Goal: Information Seeking & Learning: Learn about a topic

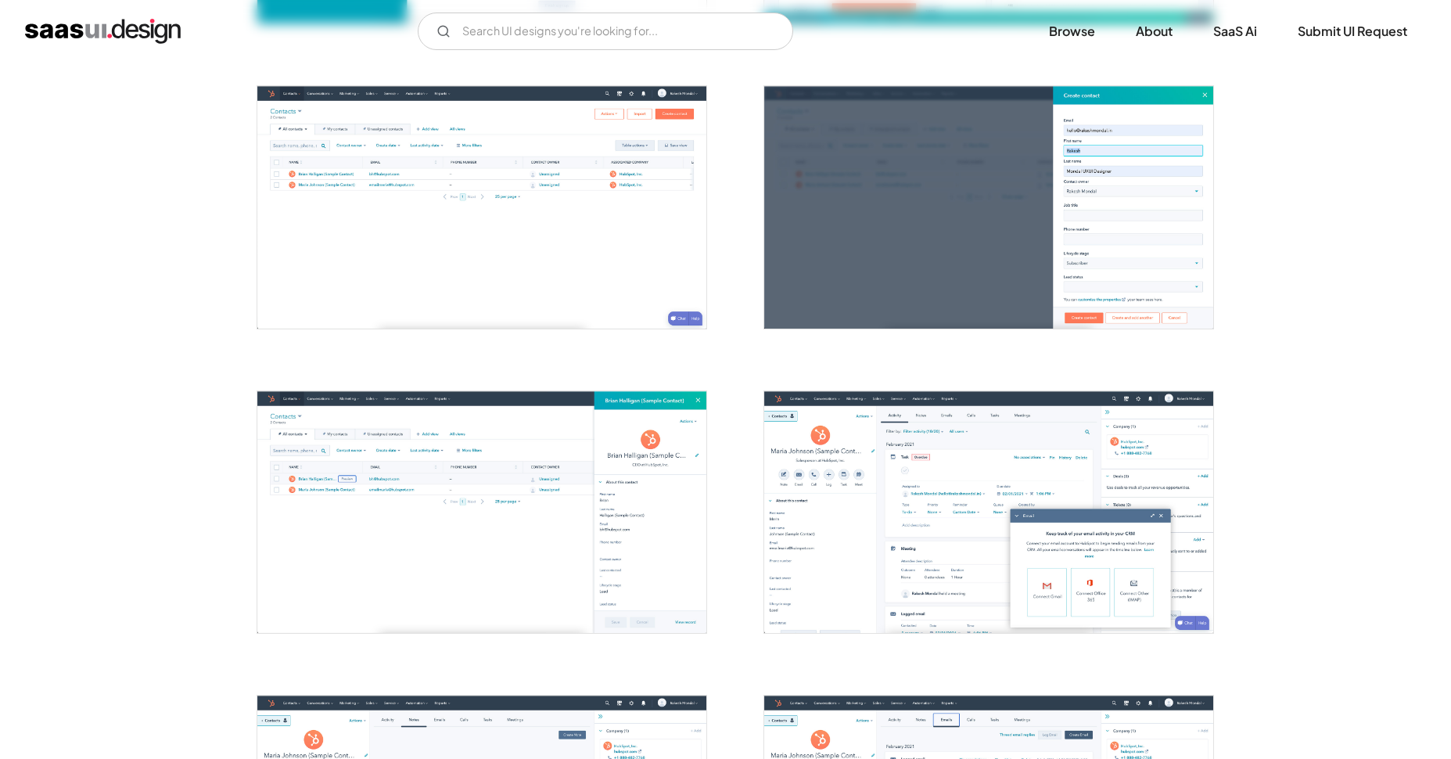
scroll to position [889, 0]
click at [553, 184] on img "open lightbox" at bounding box center [481, 208] width 449 height 242
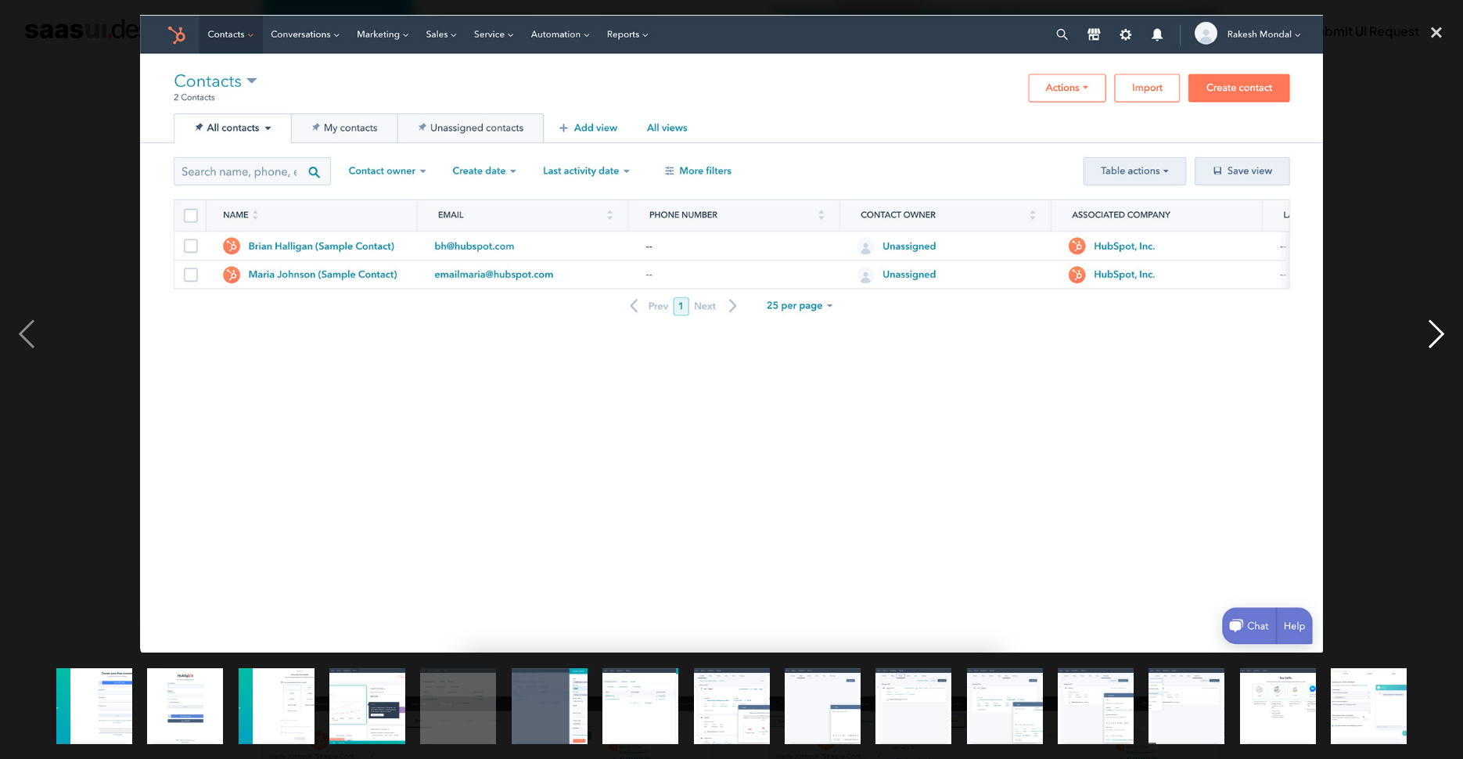
click at [1440, 342] on div "next image" at bounding box center [1436, 334] width 53 height 638
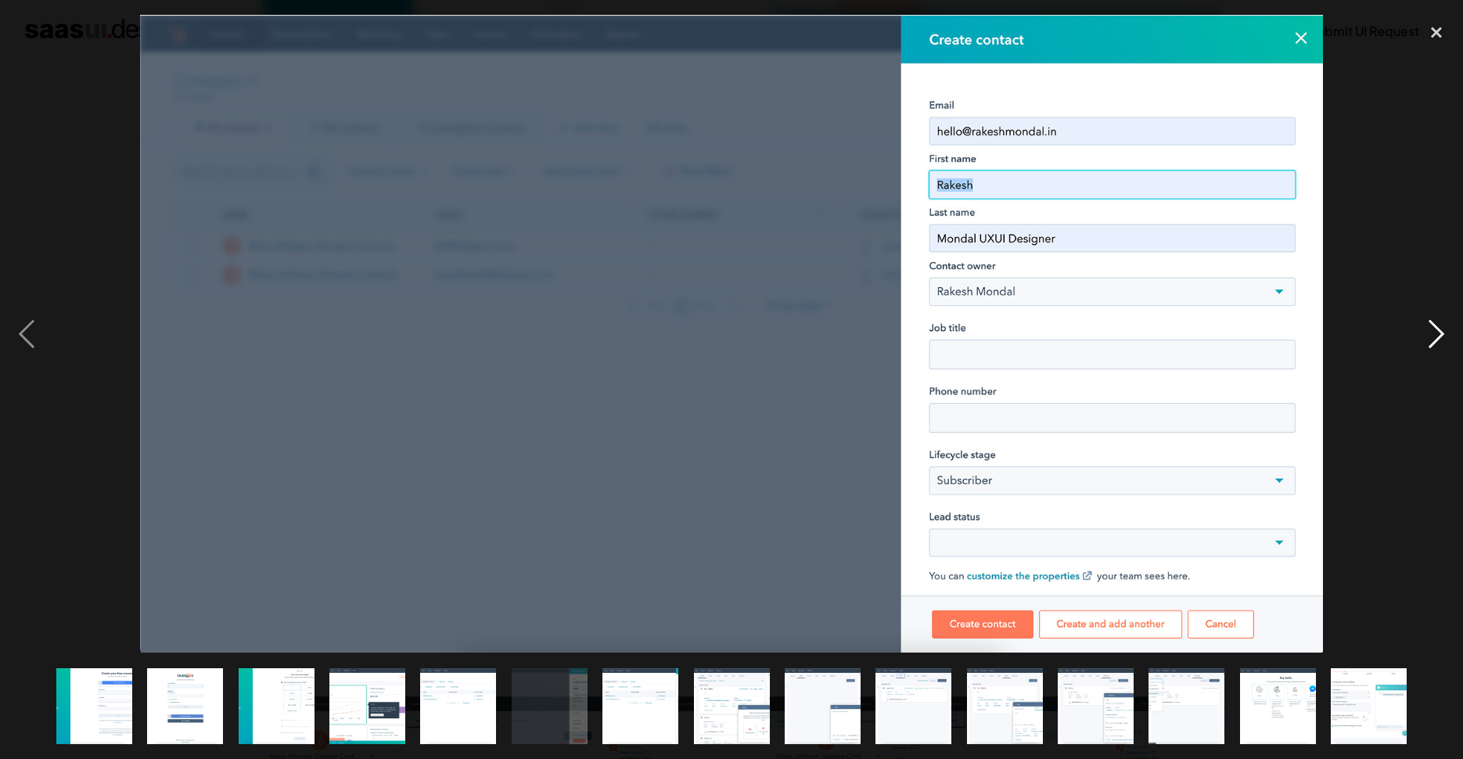
click at [1440, 342] on div "next image" at bounding box center [1436, 334] width 53 height 638
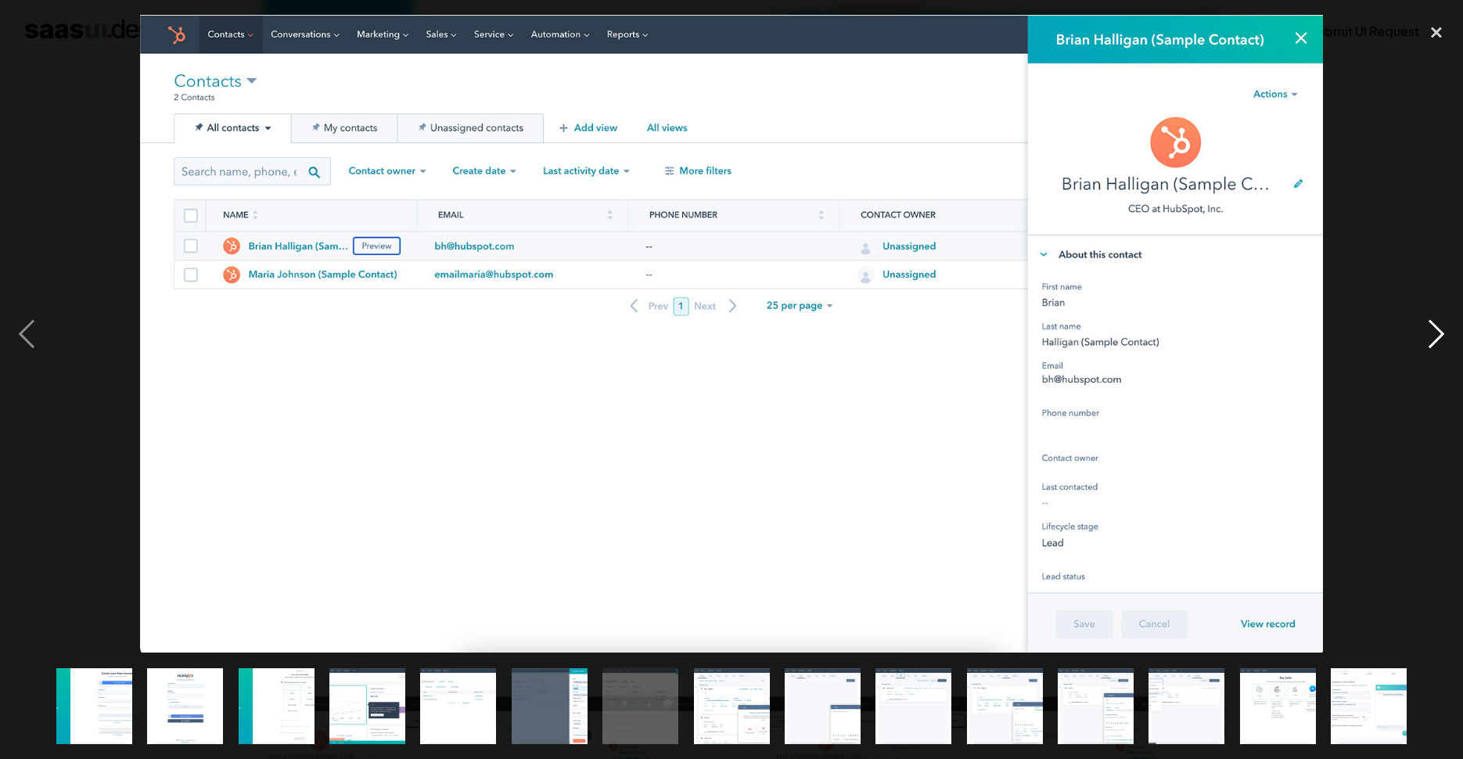
click at [1440, 342] on div "next image" at bounding box center [1436, 334] width 53 height 638
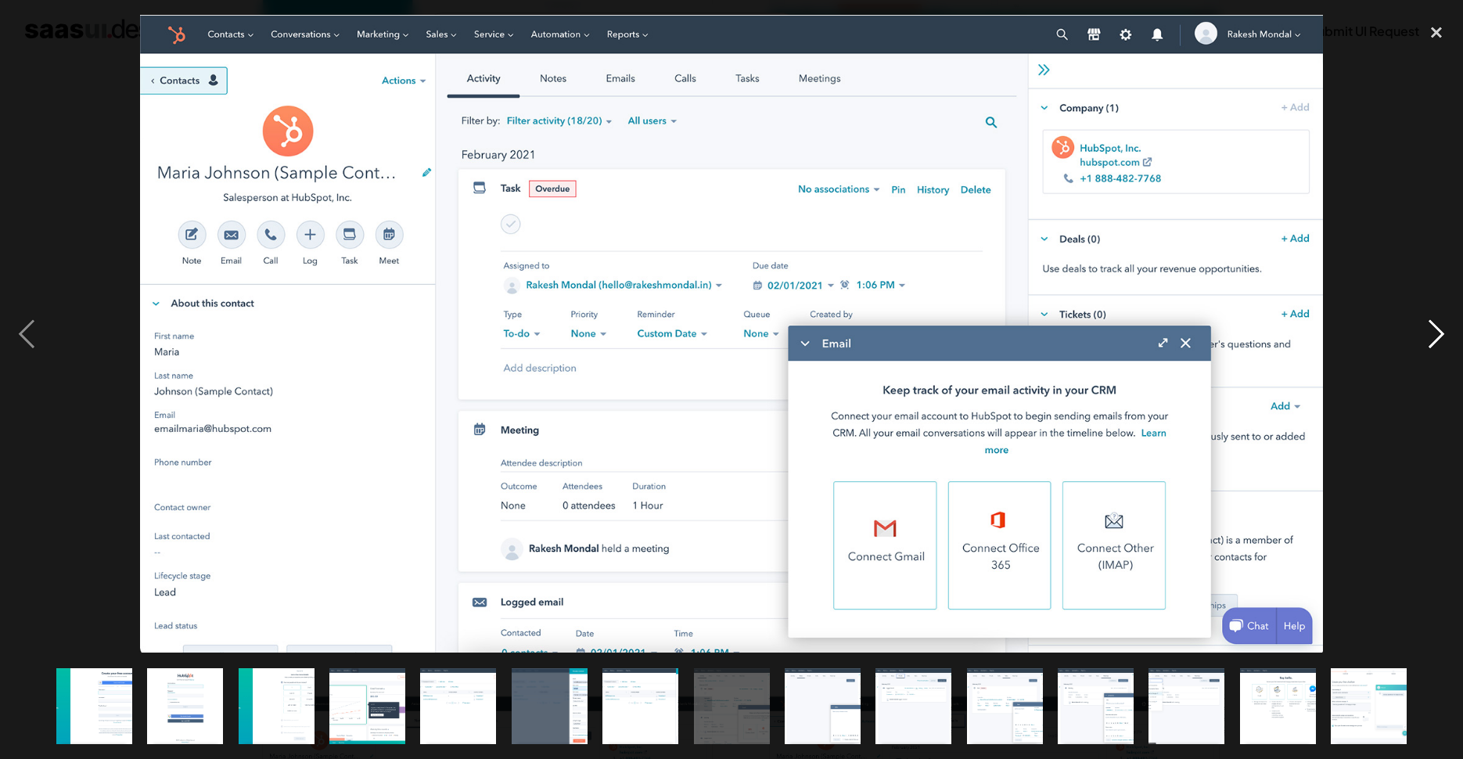
click at [1440, 342] on div "next image" at bounding box center [1436, 334] width 53 height 638
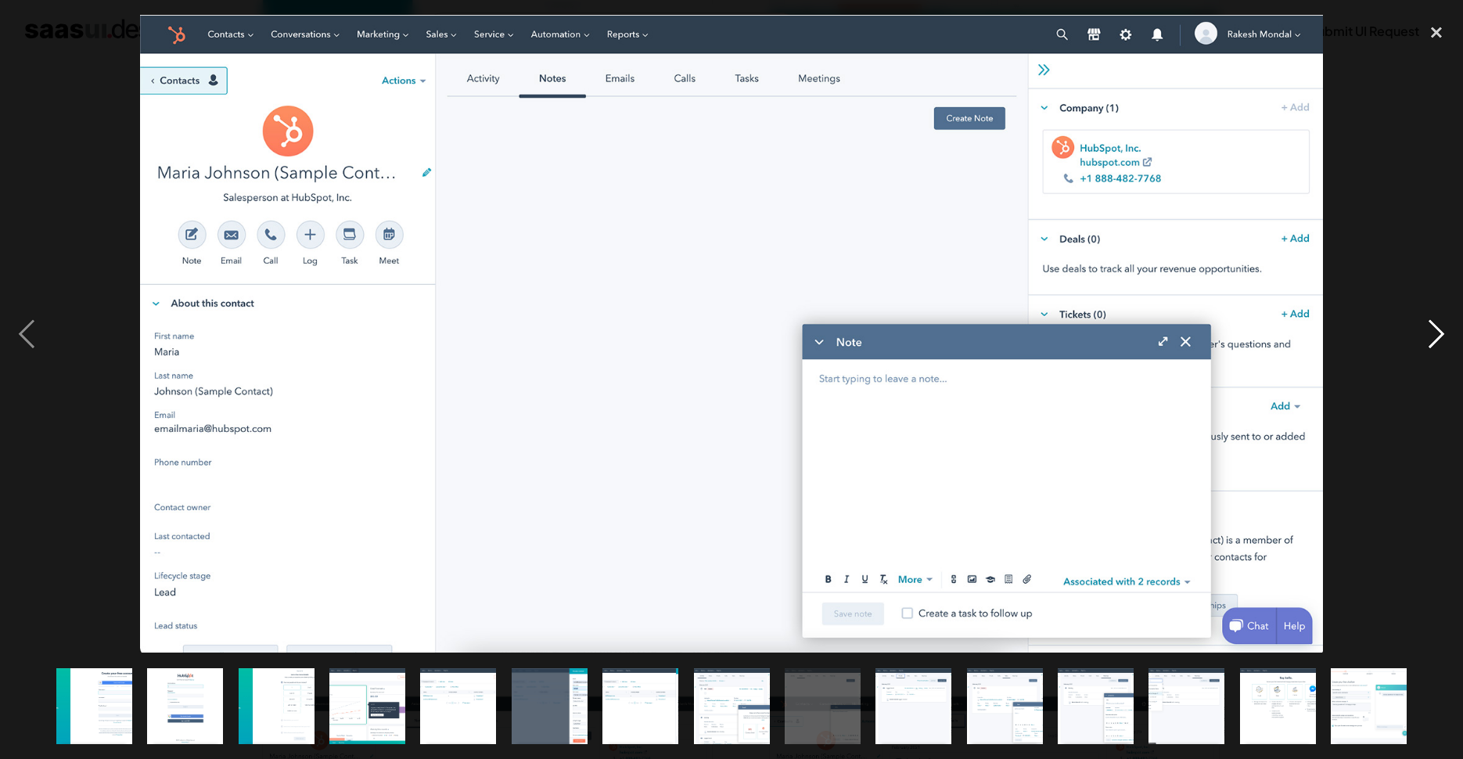
click at [1440, 342] on div "next image" at bounding box center [1436, 334] width 53 height 638
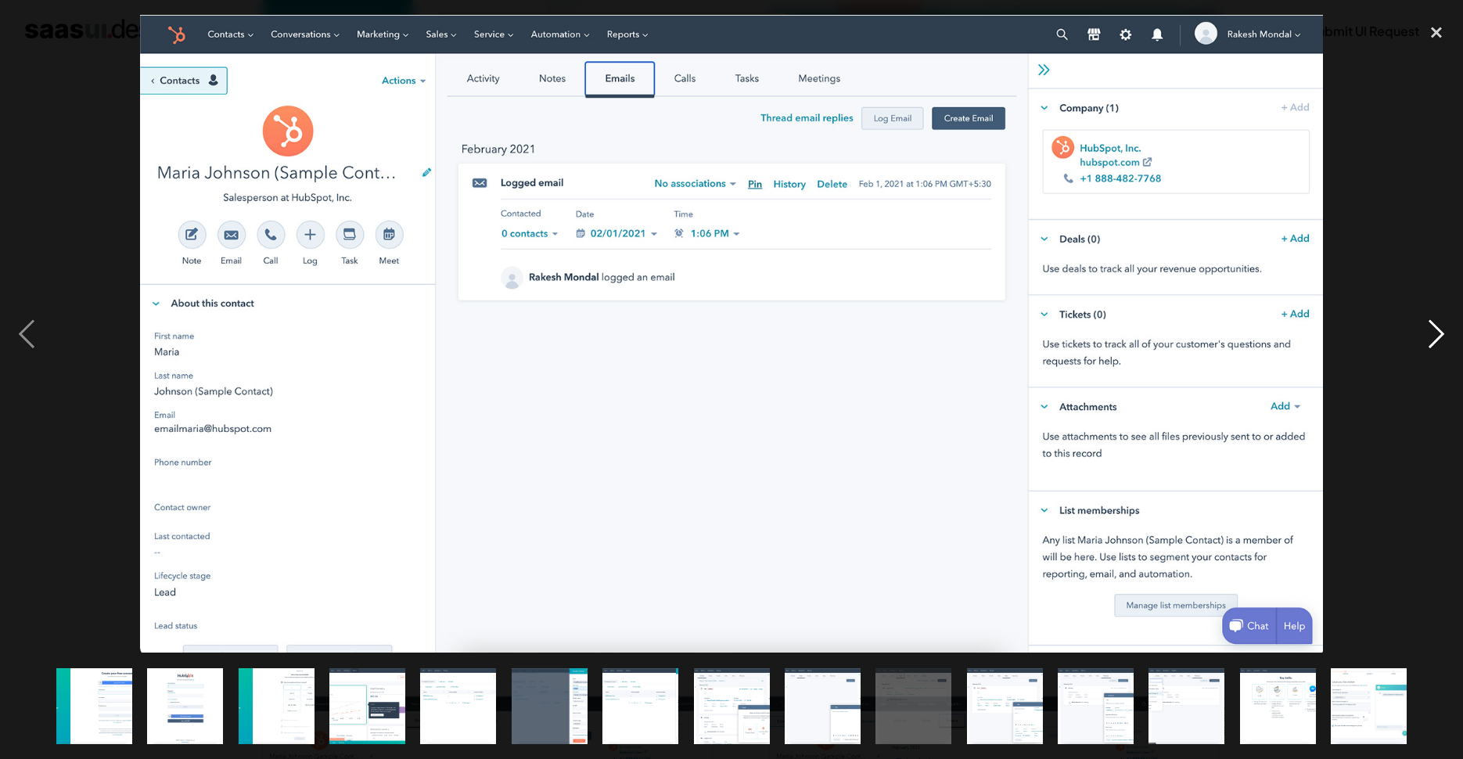
click at [1440, 342] on div "next image" at bounding box center [1436, 334] width 53 height 638
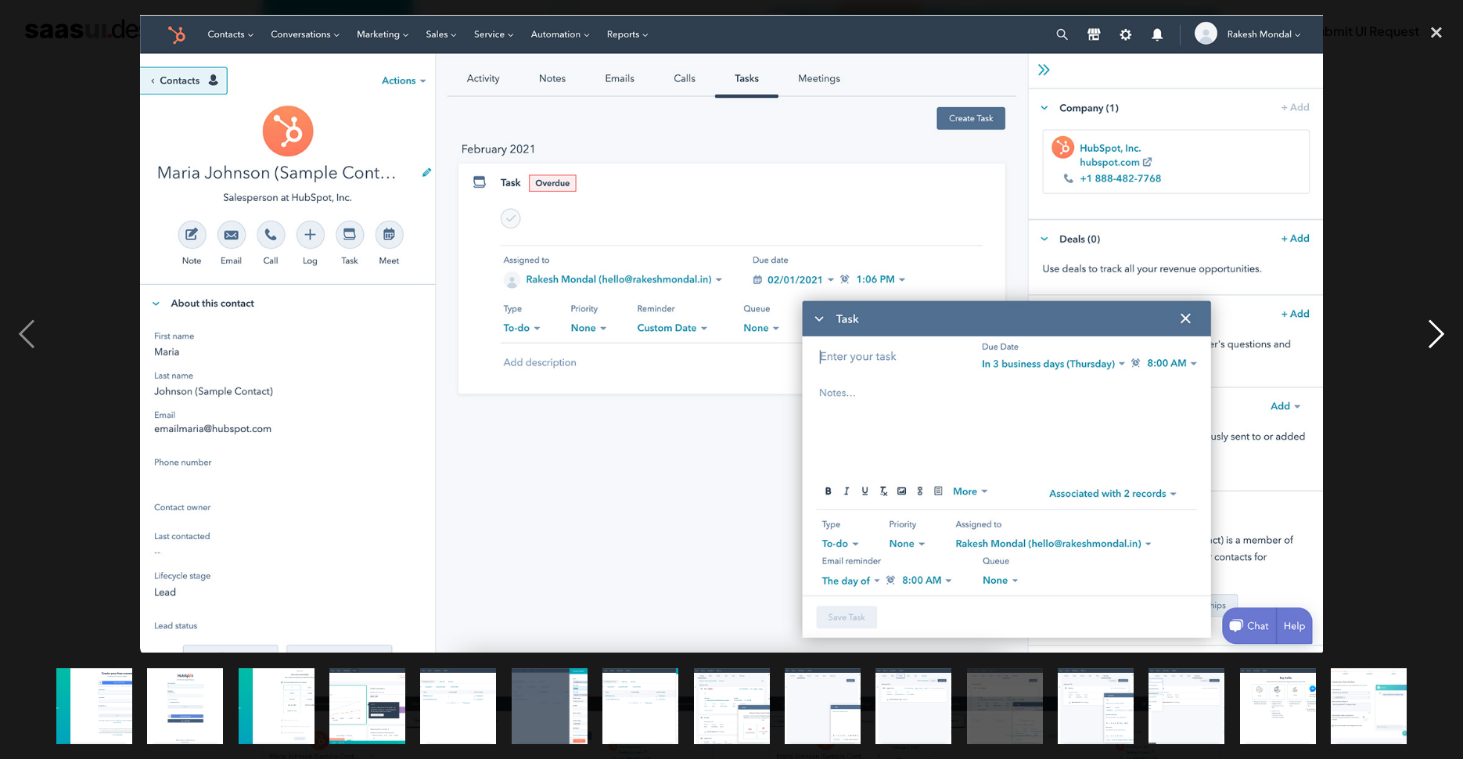
click at [1436, 341] on div "next image" at bounding box center [1436, 334] width 53 height 638
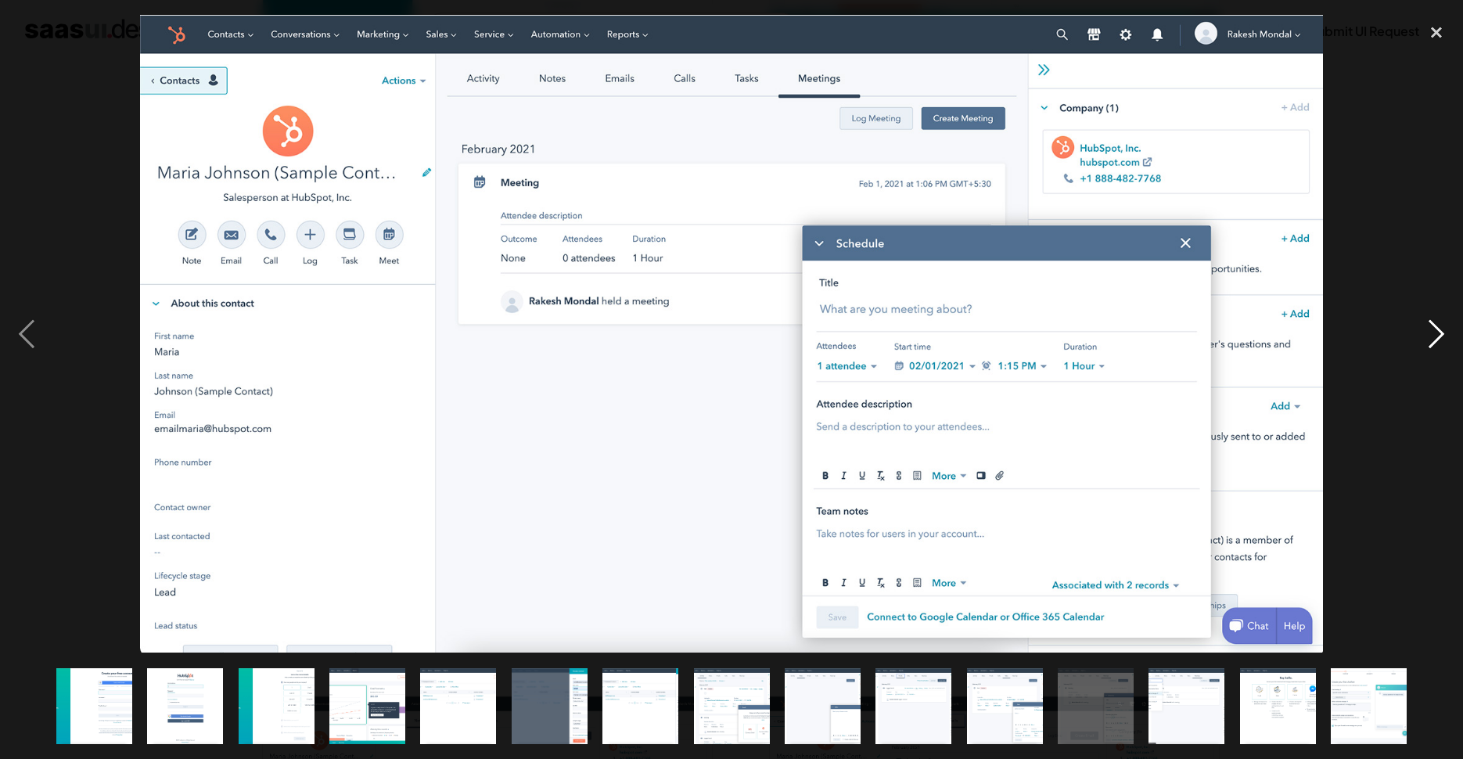
click at [1436, 341] on div "next image" at bounding box center [1436, 334] width 53 height 638
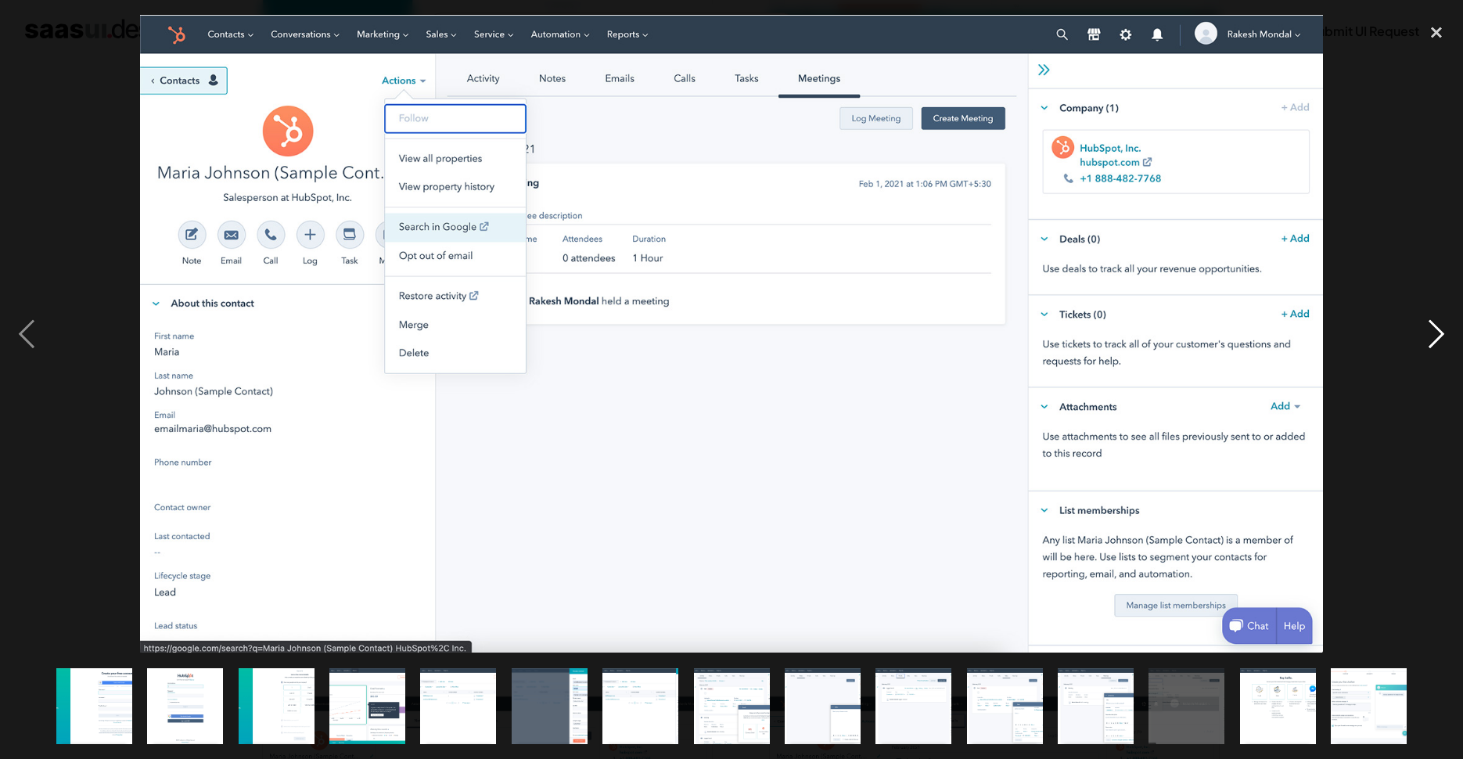
click at [1436, 341] on div "next image" at bounding box center [1436, 334] width 53 height 638
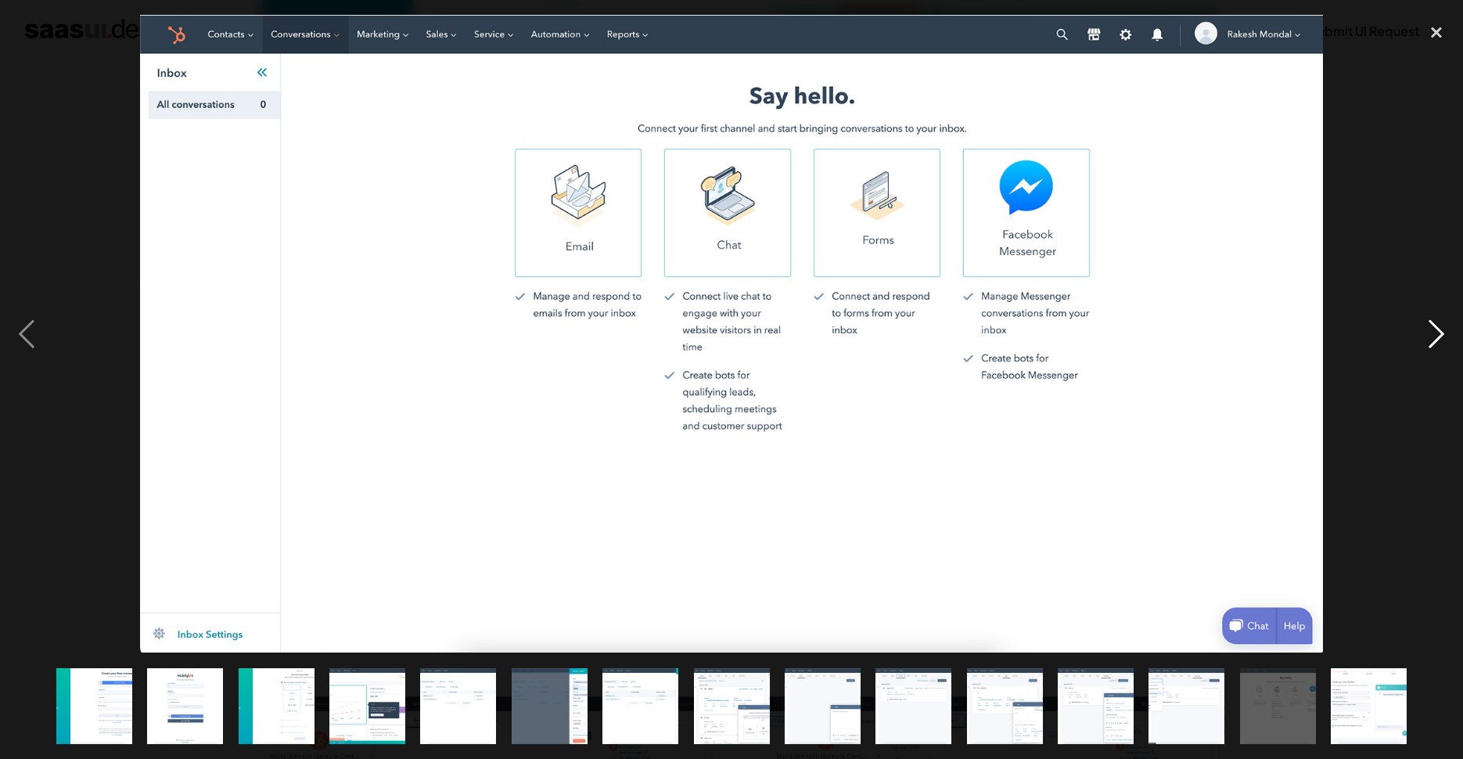
click at [1436, 341] on div "next image" at bounding box center [1436, 334] width 53 height 638
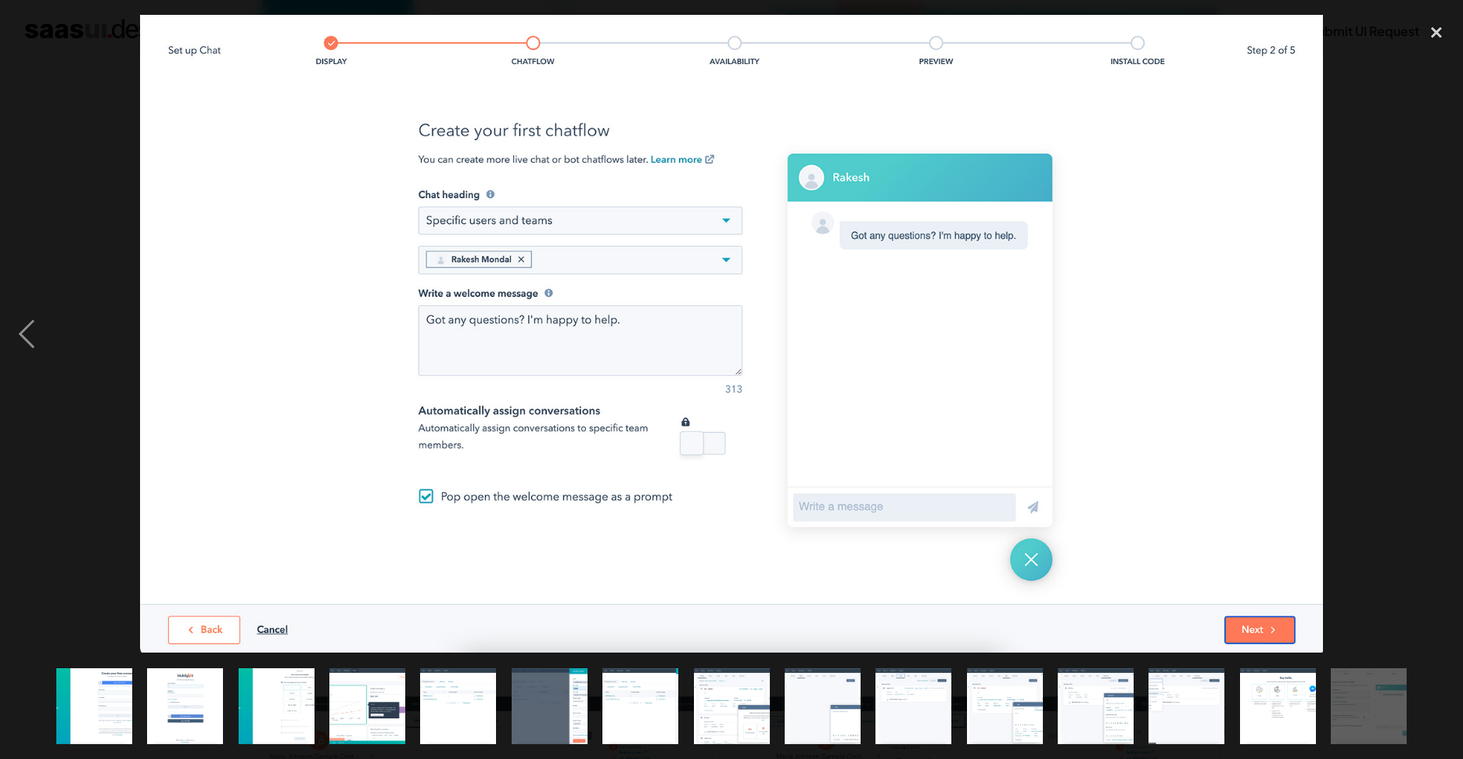
click at [1436, 341] on div "next image" at bounding box center [1436, 334] width 53 height 638
click at [188, 692] on img "show item 2 of 15" at bounding box center [185, 706] width 141 height 76
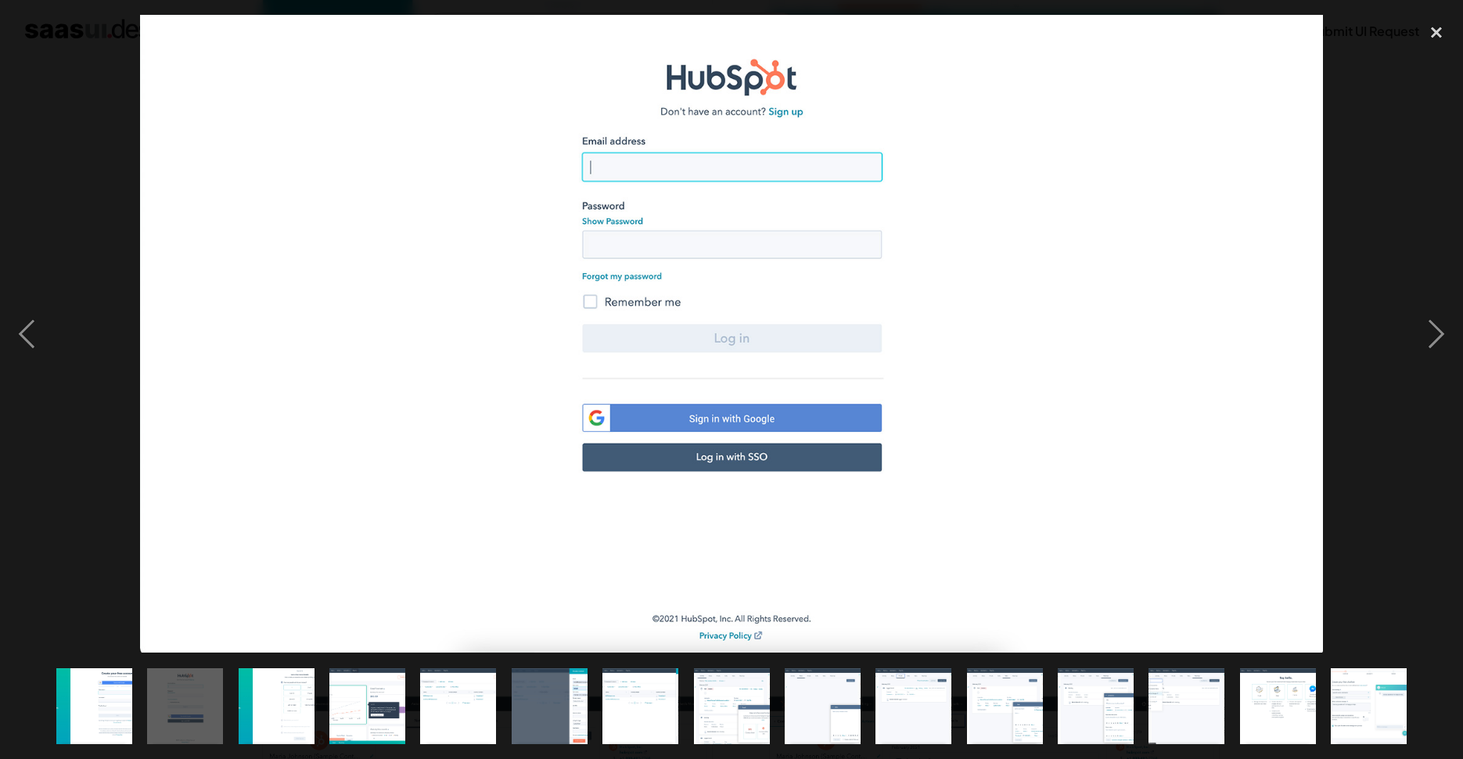
click at [300, 697] on img "show item 3 of 15" at bounding box center [276, 706] width 141 height 76
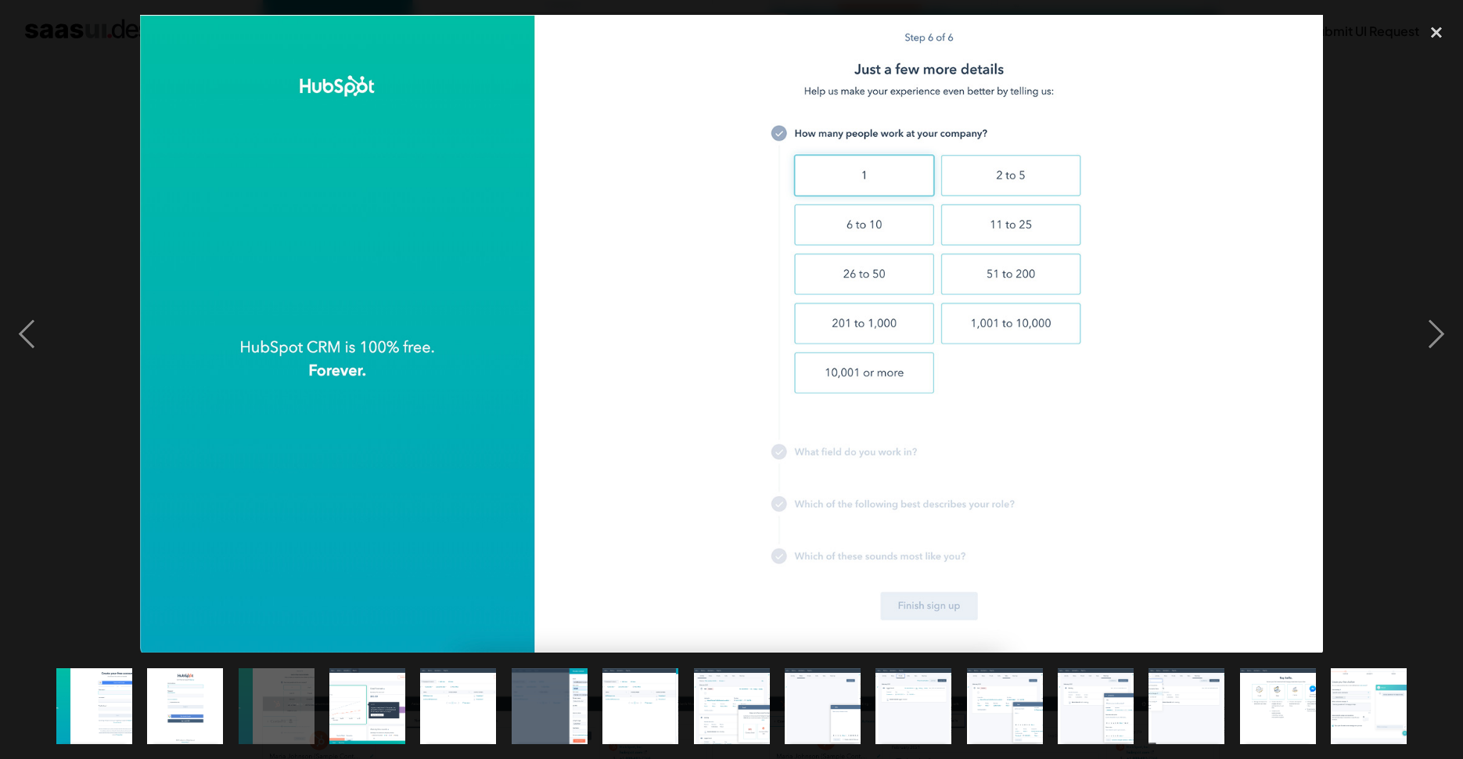
click at [358, 697] on img "show item 4 of 15" at bounding box center [367, 706] width 141 height 76
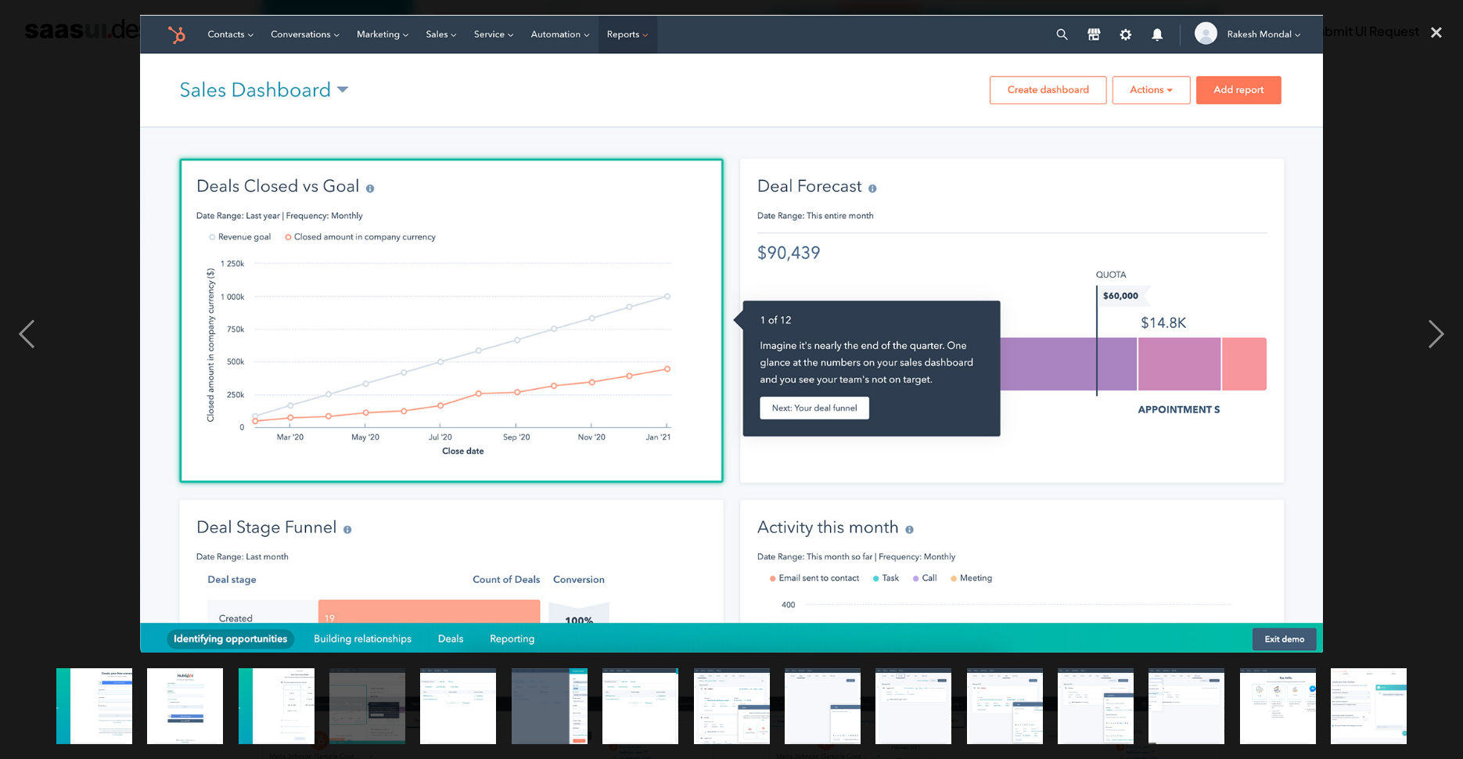
click at [440, 703] on img "show item 5 of 15" at bounding box center [458, 706] width 141 height 76
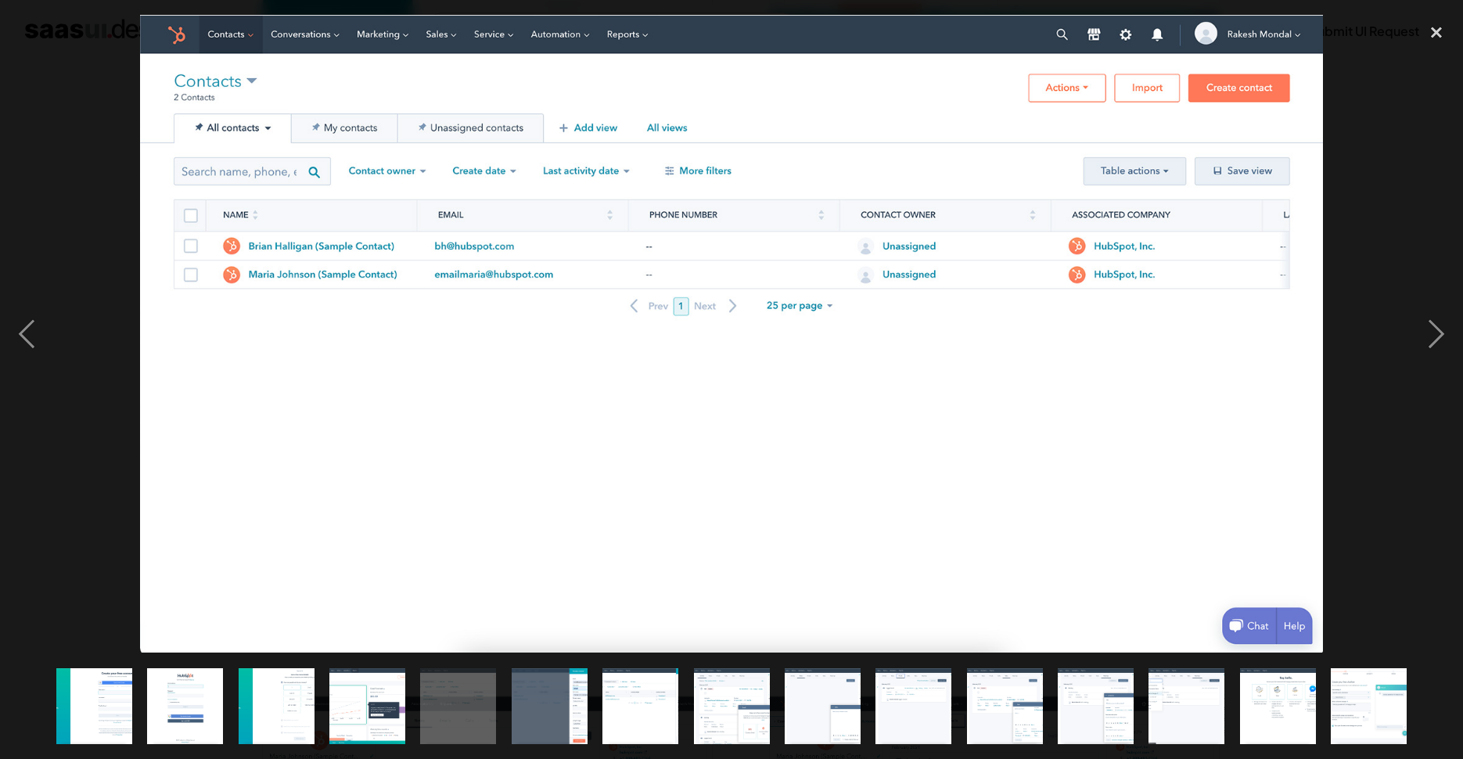
click at [549, 697] on img "show item 6 of 15" at bounding box center [549, 706] width 141 height 76
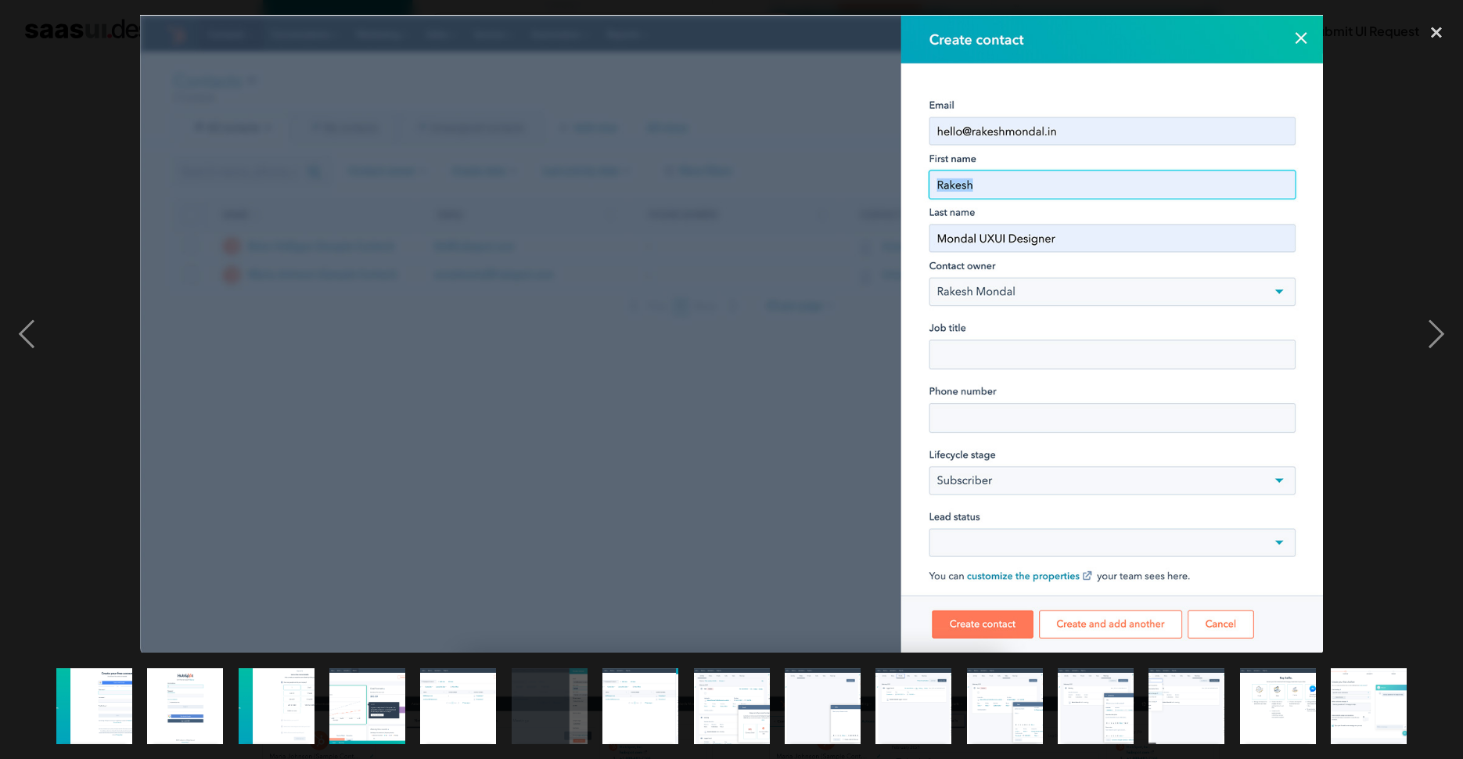
click at [648, 703] on img "show item 7 of 15" at bounding box center [640, 706] width 141 height 76
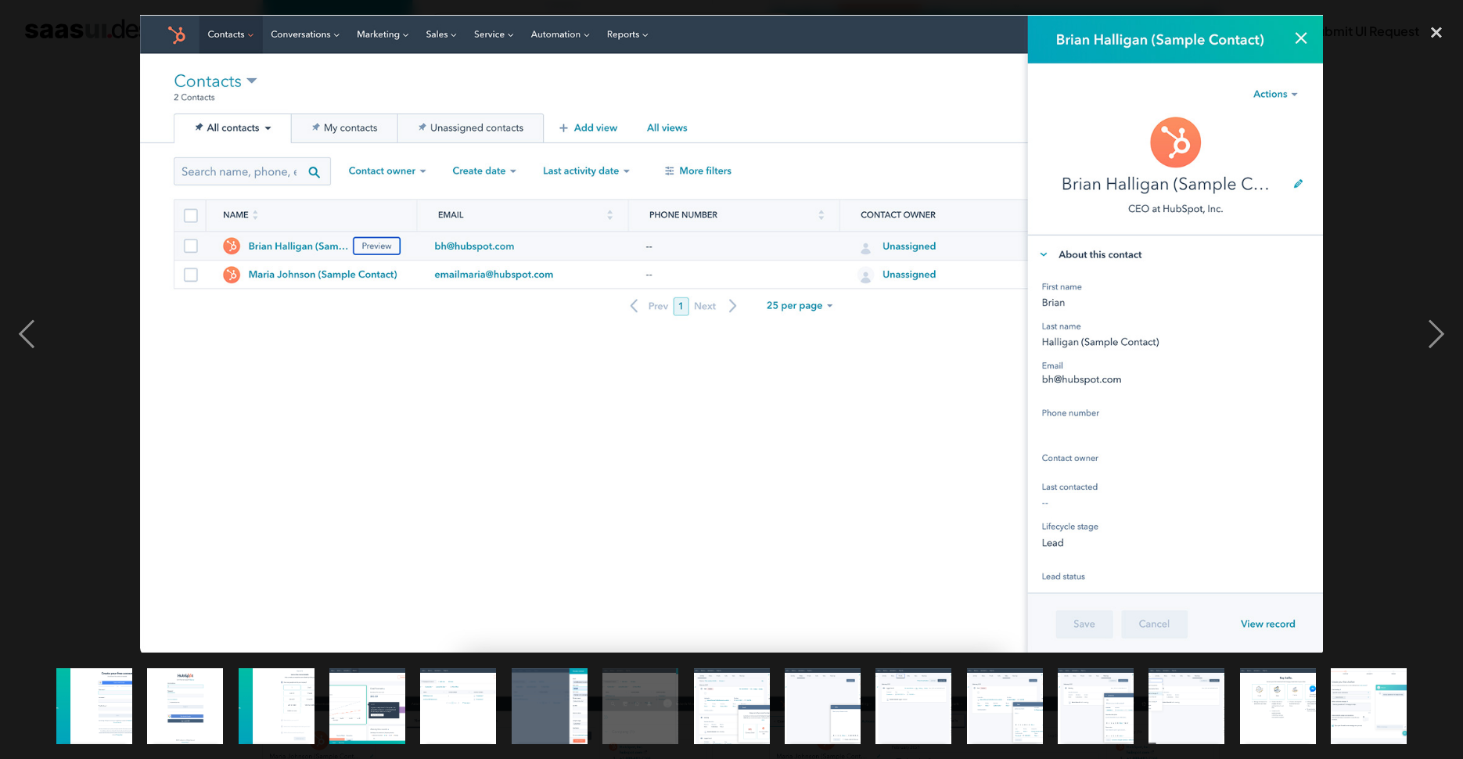
click at [757, 697] on img "show item 8 of 15" at bounding box center [731, 706] width 141 height 76
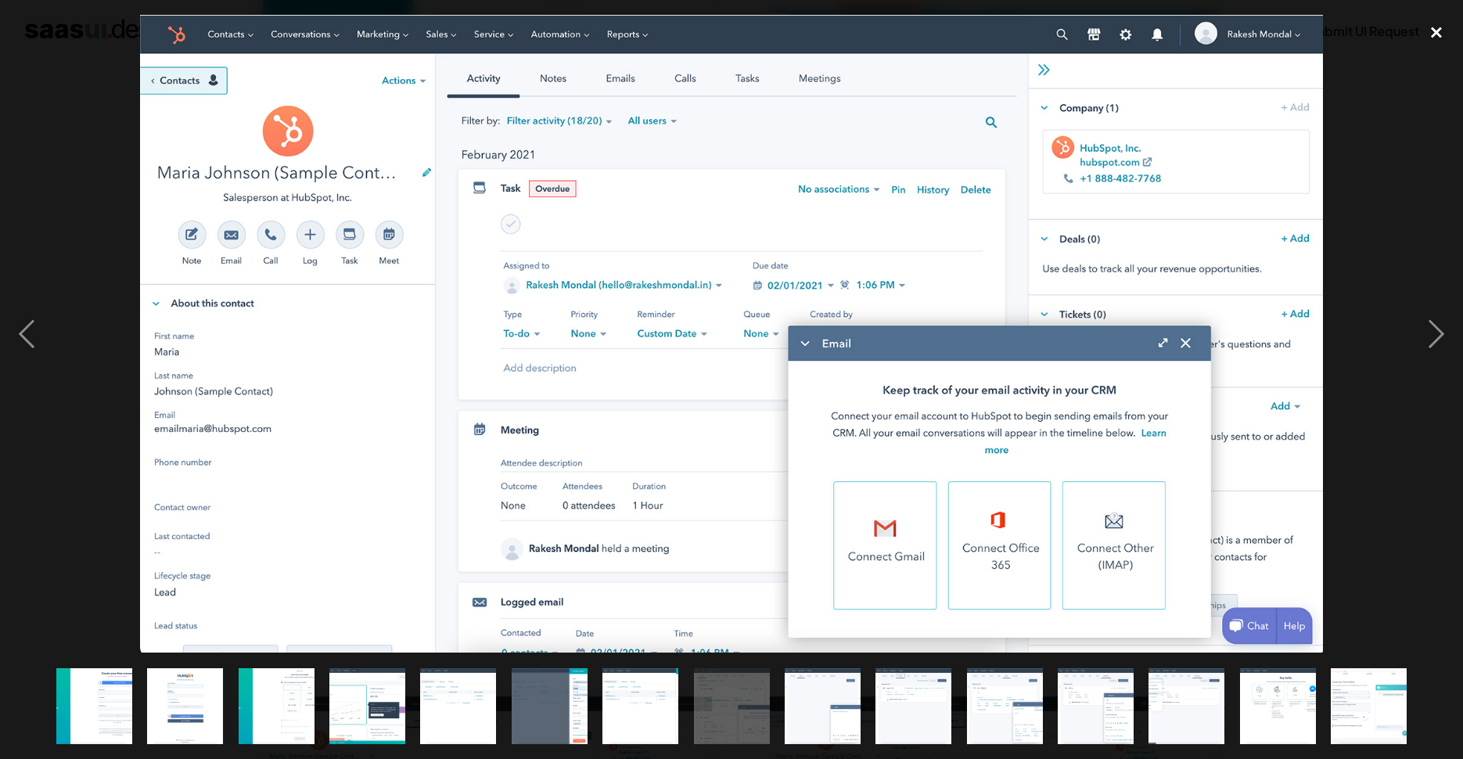
click at [1434, 39] on div "close lightbox" at bounding box center [1436, 32] width 53 height 34
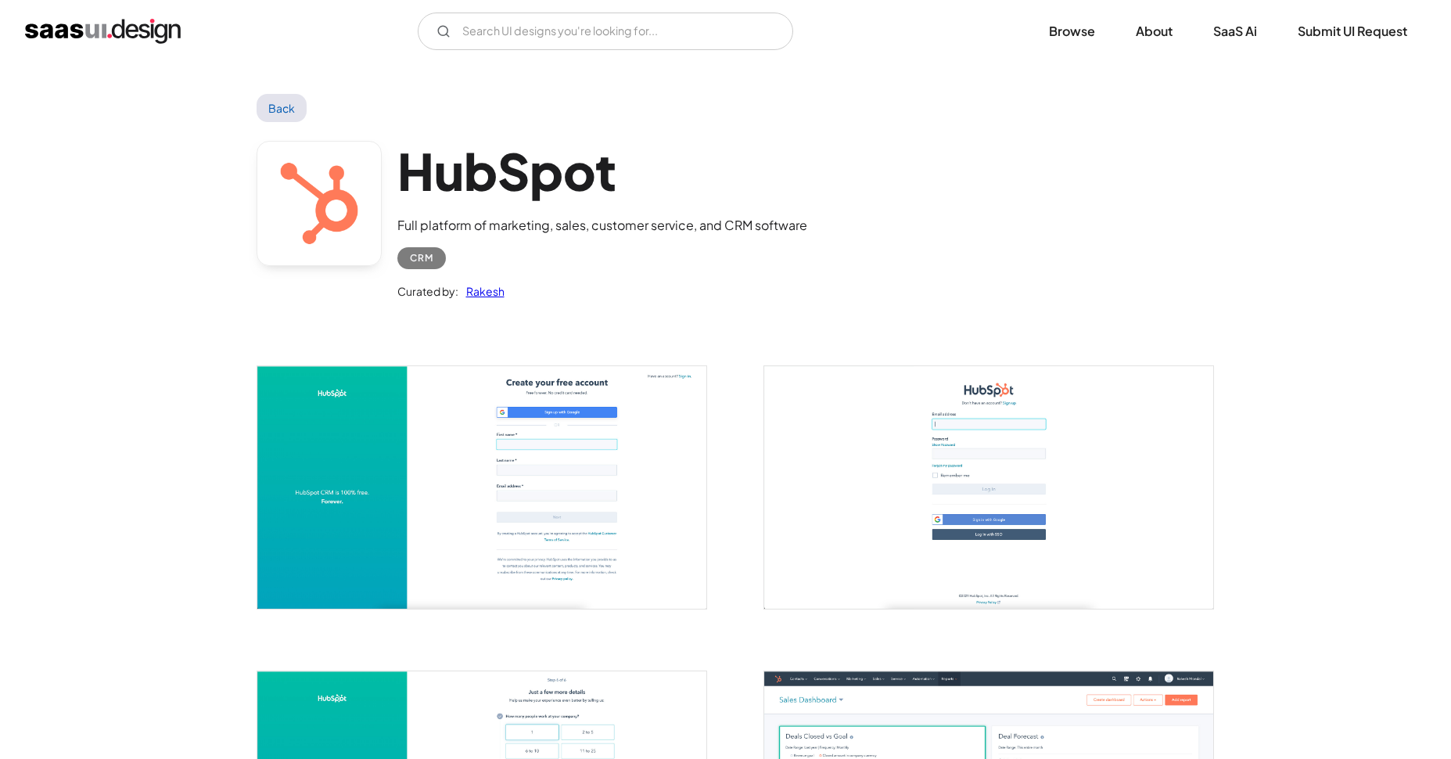
scroll to position [0, 0]
click at [272, 110] on link "Back" at bounding box center [282, 108] width 51 height 28
click at [297, 113] on link "Back" at bounding box center [282, 108] width 51 height 28
click at [96, 31] on img "home" at bounding box center [103, 31] width 156 height 25
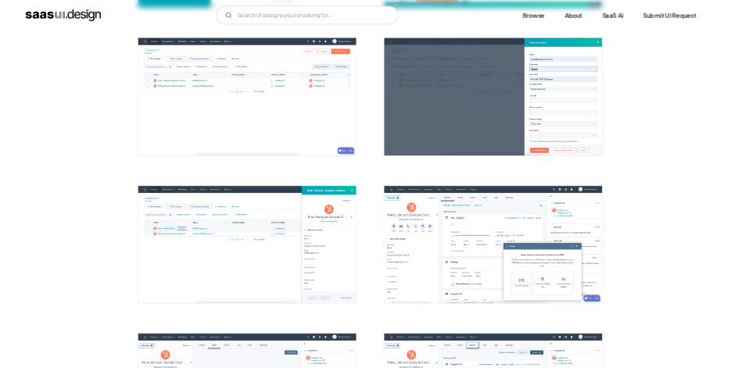
scroll to position [900, 0]
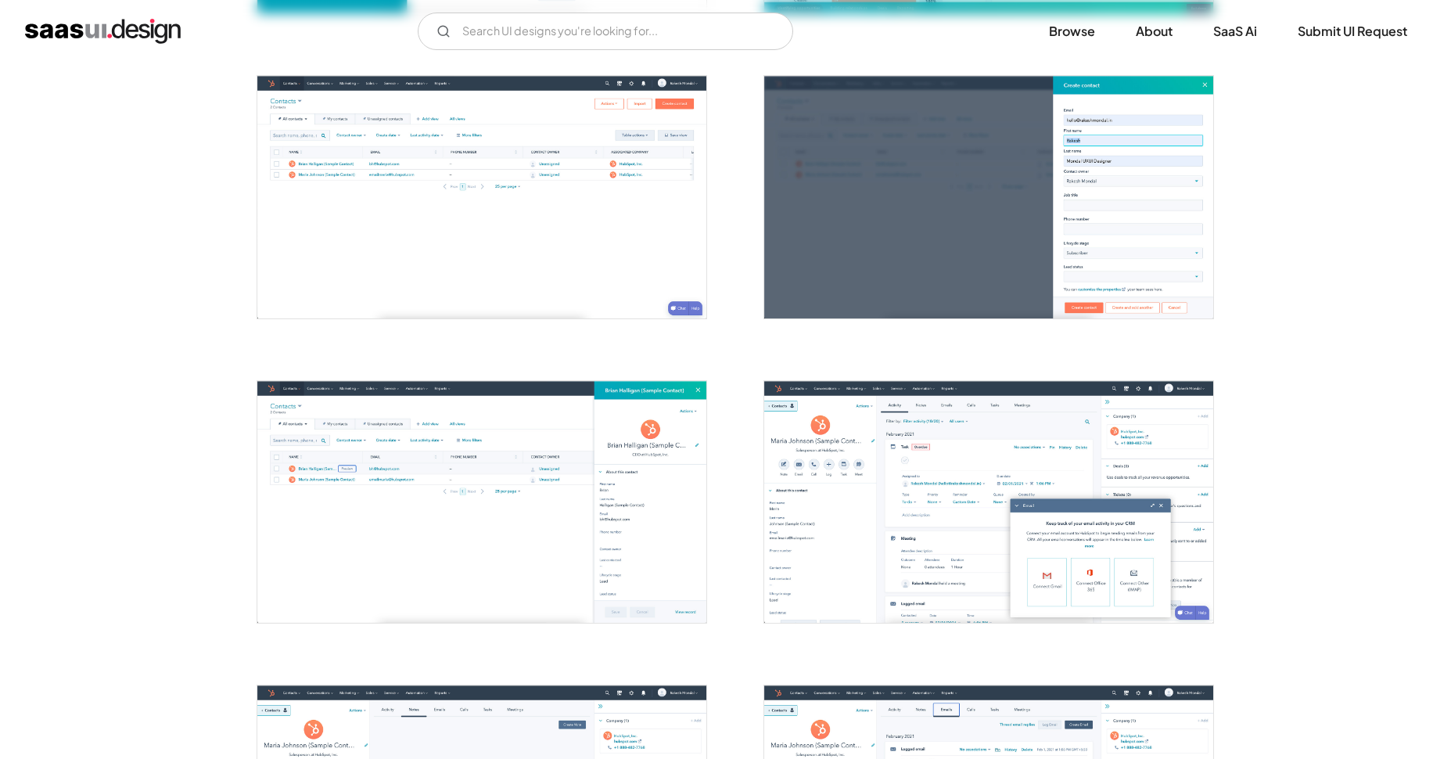
click at [1076, 237] on img "open lightbox" at bounding box center [988, 197] width 449 height 242
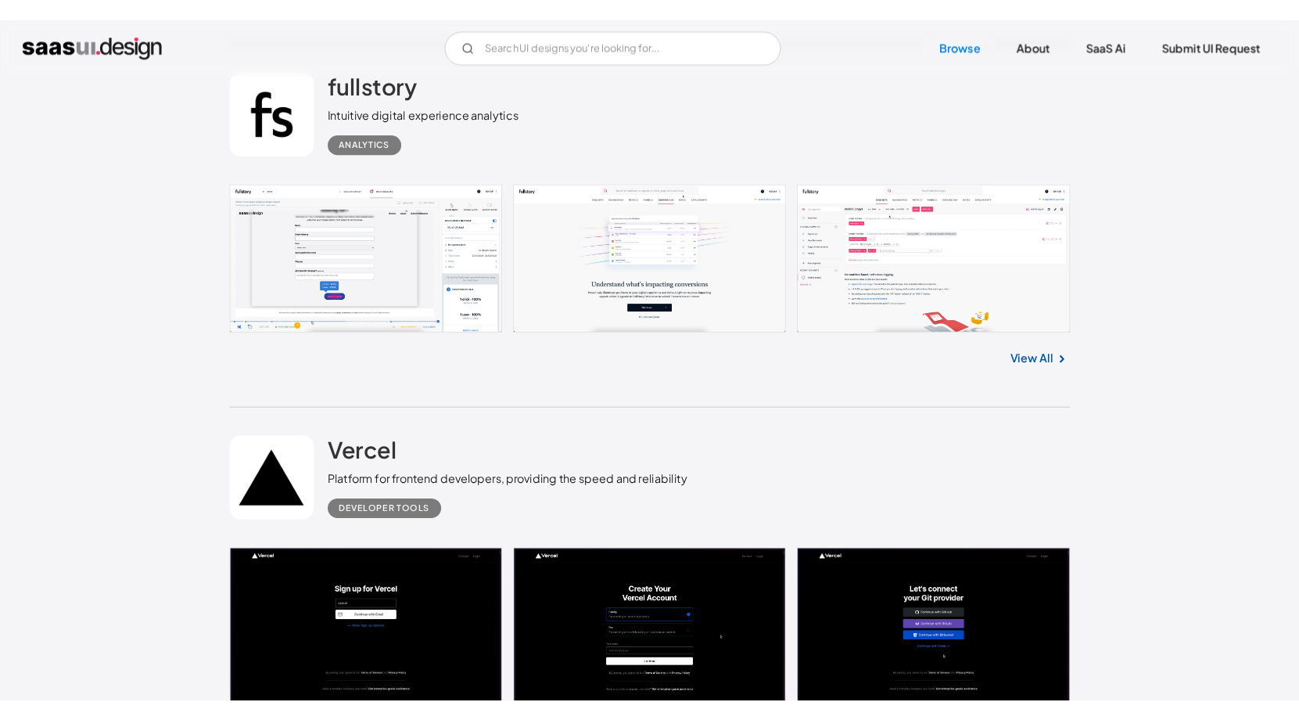
scroll to position [8071, 0]
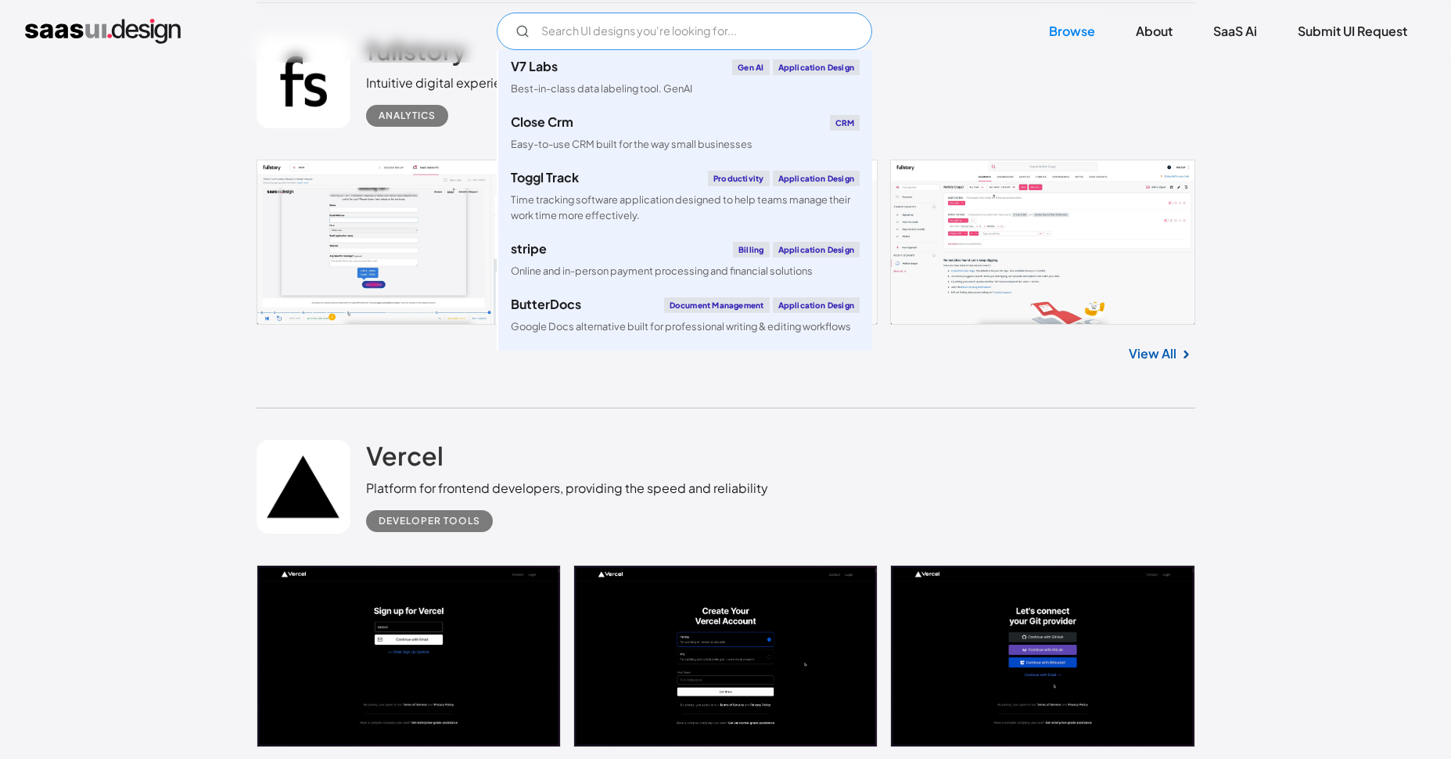
click at [615, 39] on input "Email Form" at bounding box center [685, 32] width 376 height 38
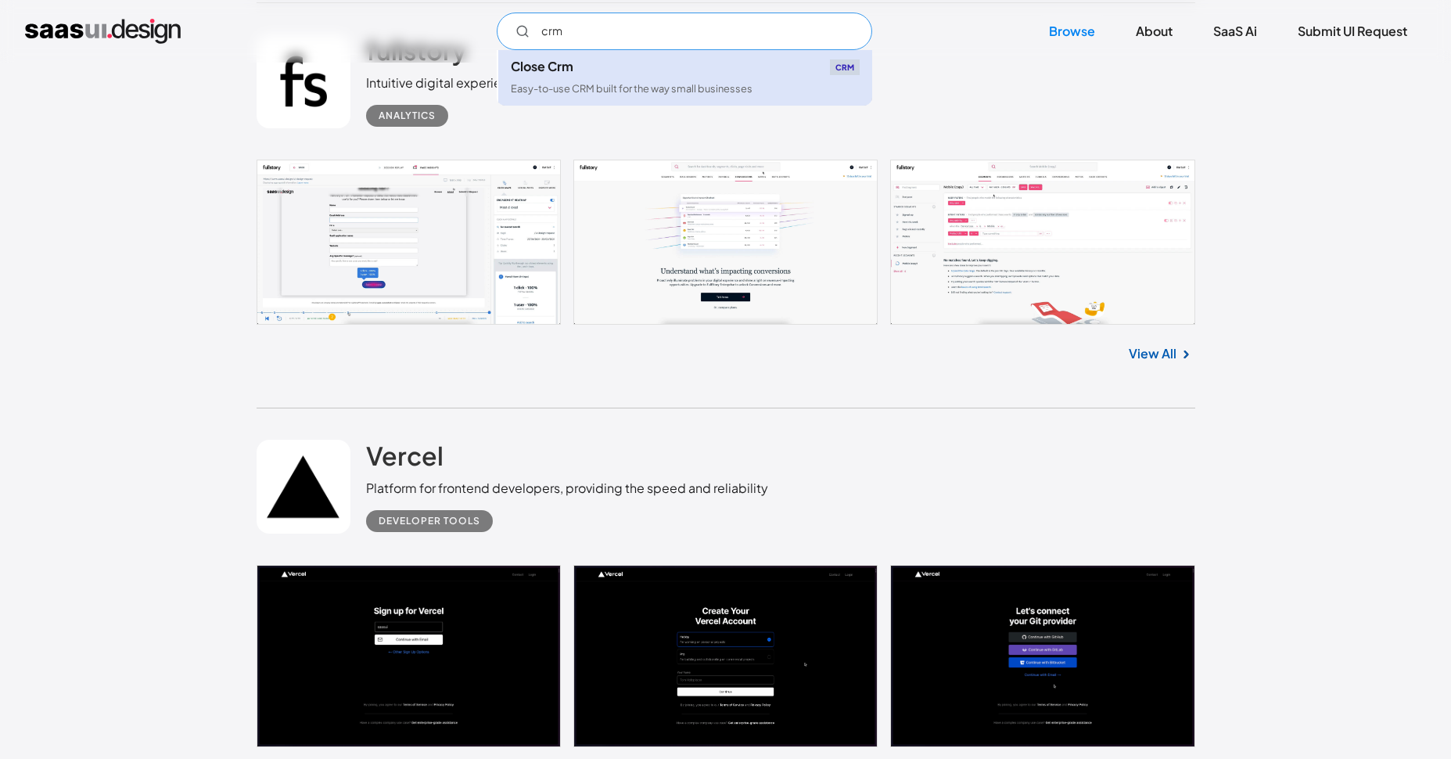
click at [667, 92] on div "Easy-to-use CRM built for the way small businesses" at bounding box center [632, 88] width 242 height 15
type input "crm"
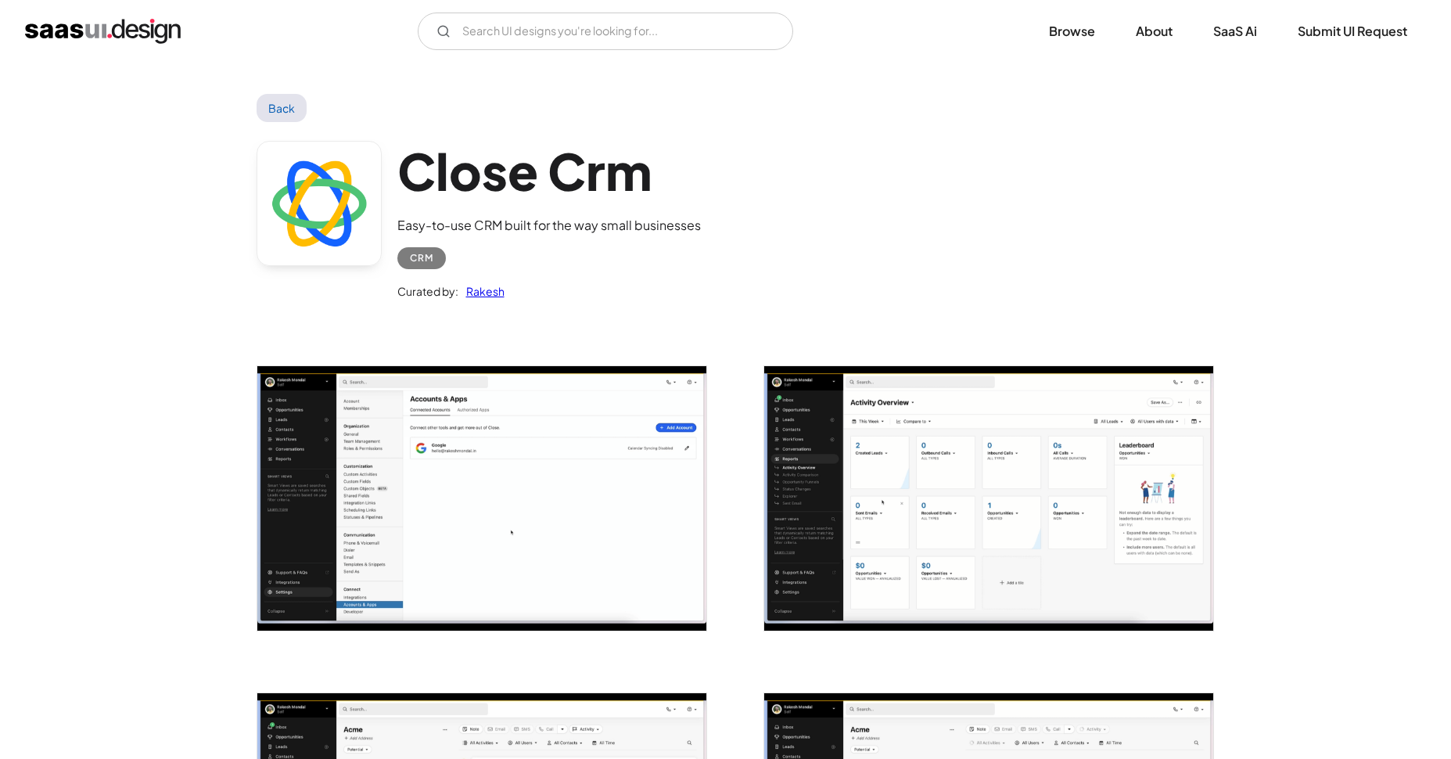
click at [900, 463] on img "open lightbox" at bounding box center [988, 498] width 449 height 264
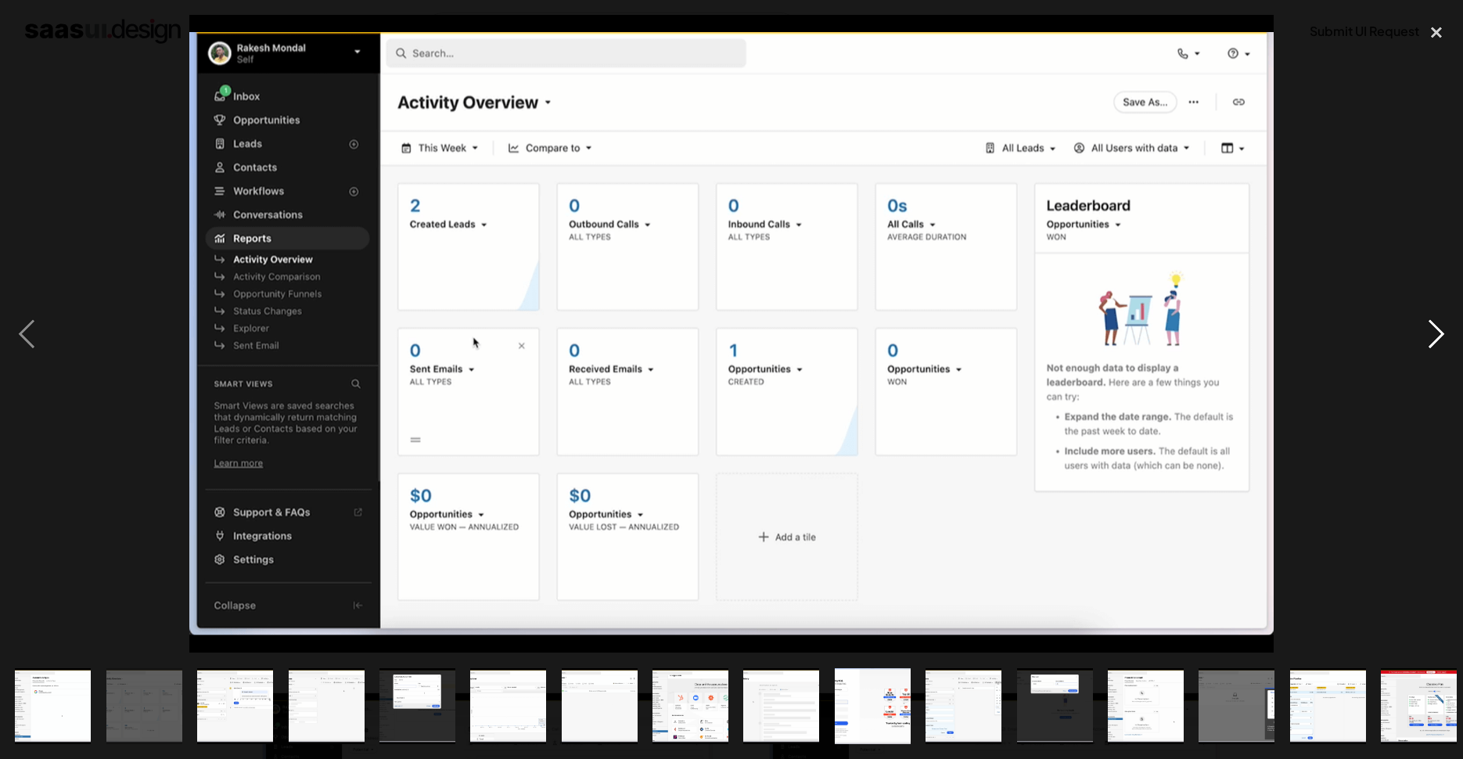
click at [1438, 329] on div "next image" at bounding box center [1436, 334] width 53 height 638
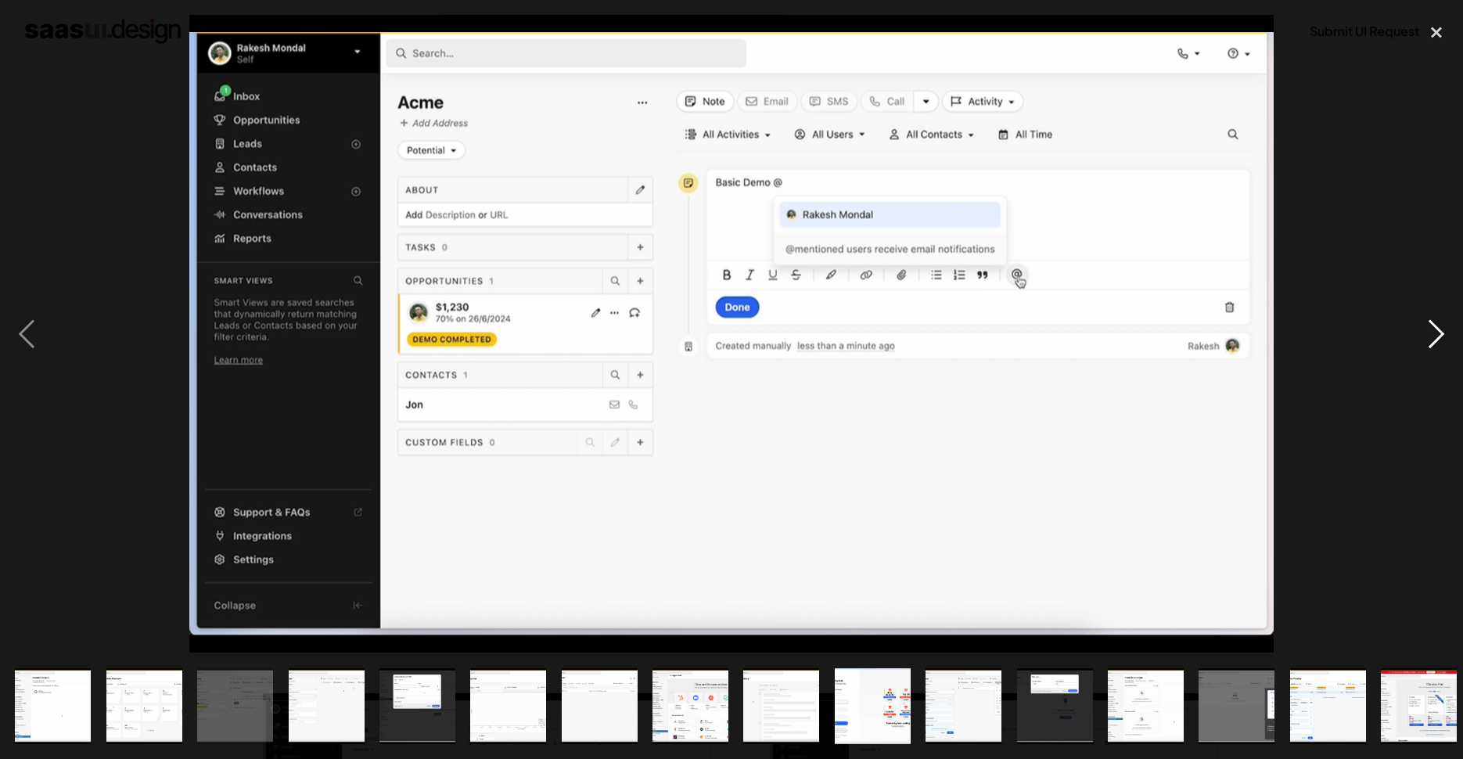
click at [1438, 329] on div "next image" at bounding box center [1436, 334] width 53 height 638
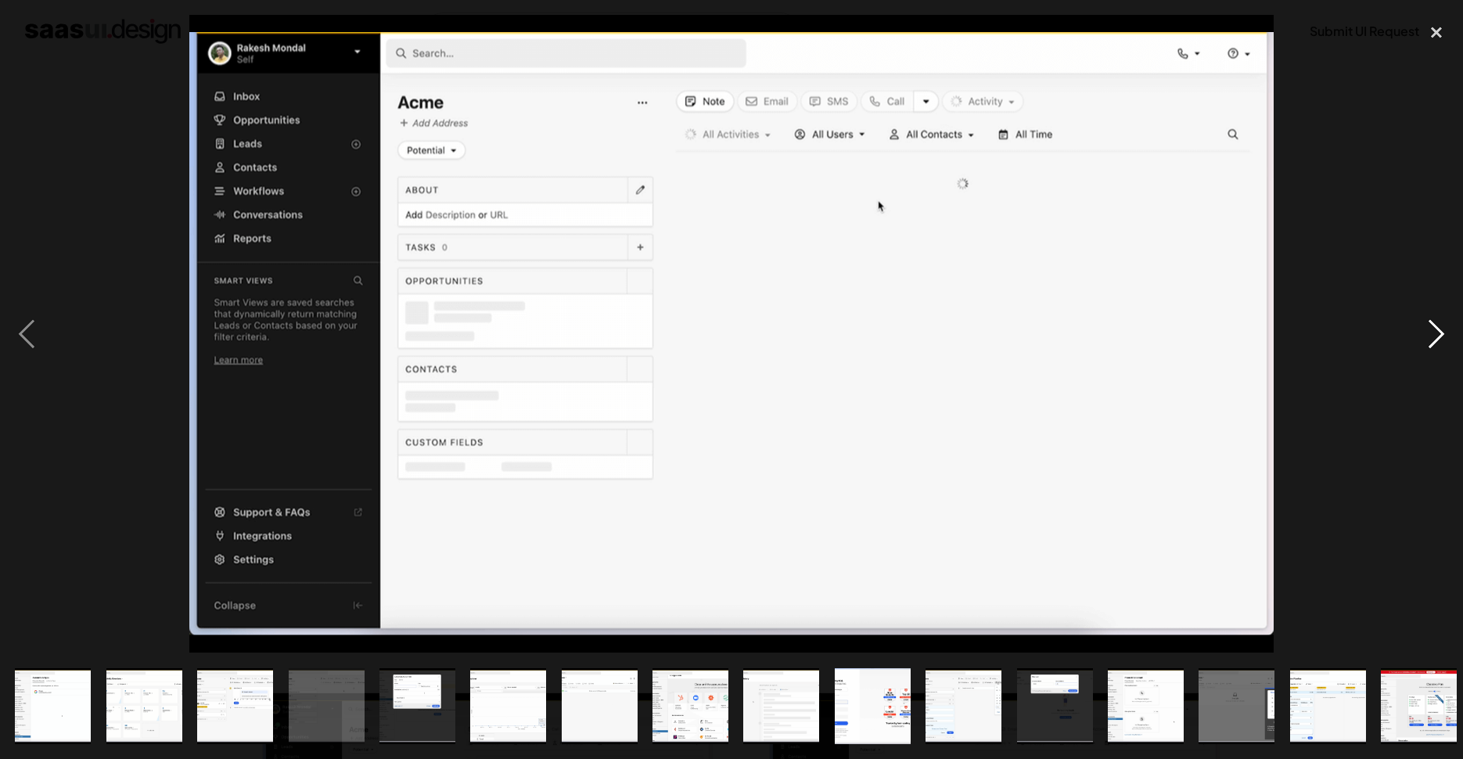
click at [1438, 329] on div "next image" at bounding box center [1436, 334] width 53 height 638
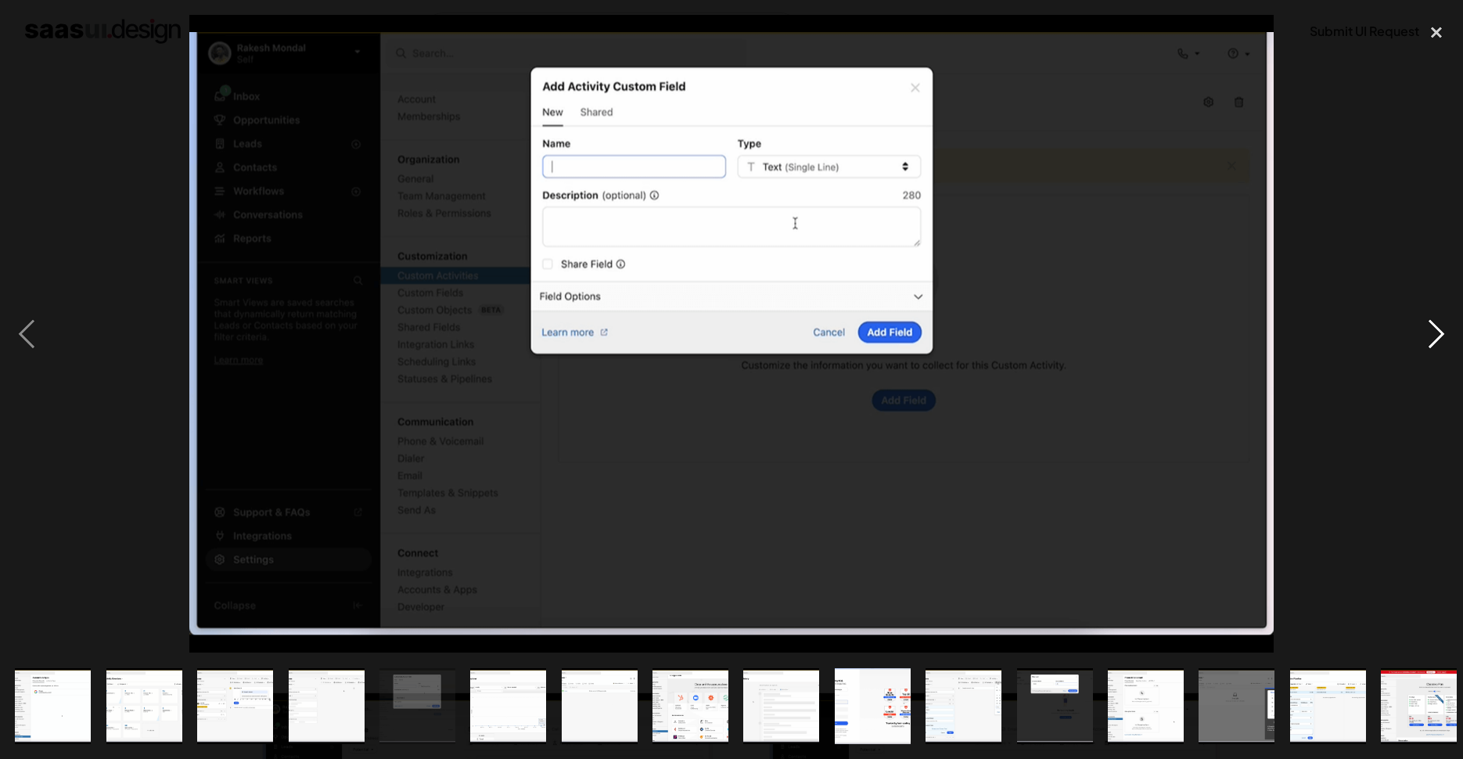
click at [1438, 329] on div "next image" at bounding box center [1436, 334] width 53 height 638
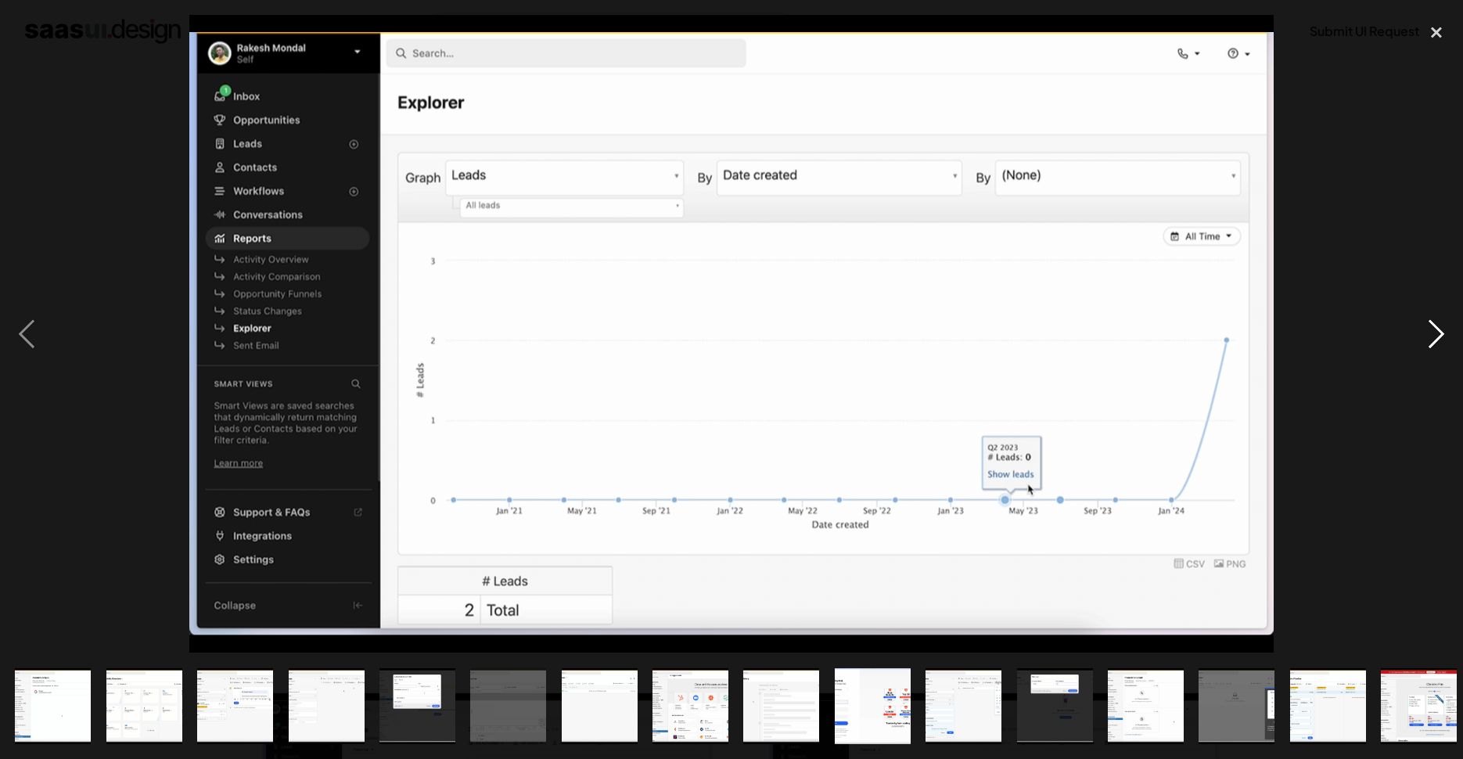
click at [1438, 329] on div "next image" at bounding box center [1436, 334] width 53 height 638
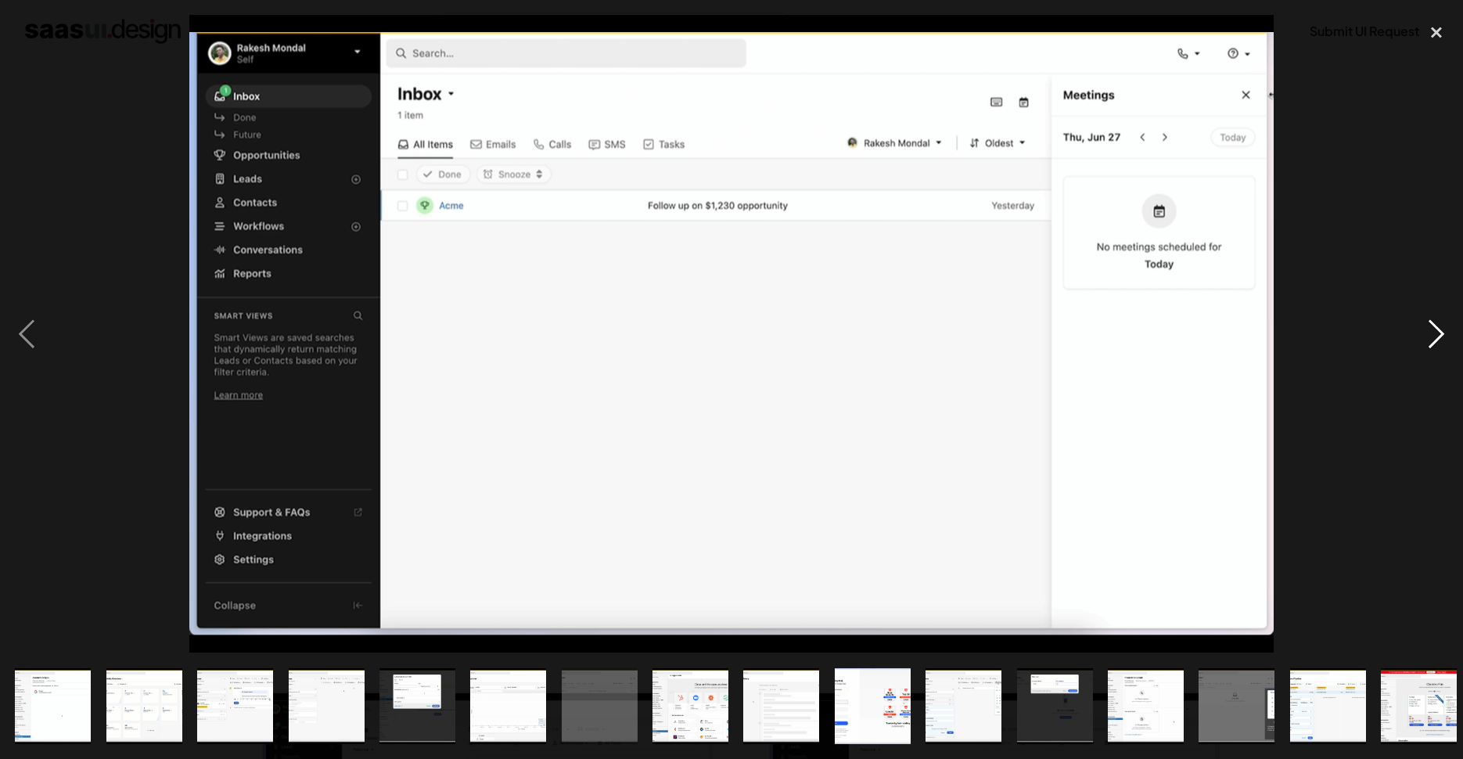
click at [1438, 329] on div "next image" at bounding box center [1436, 334] width 53 height 638
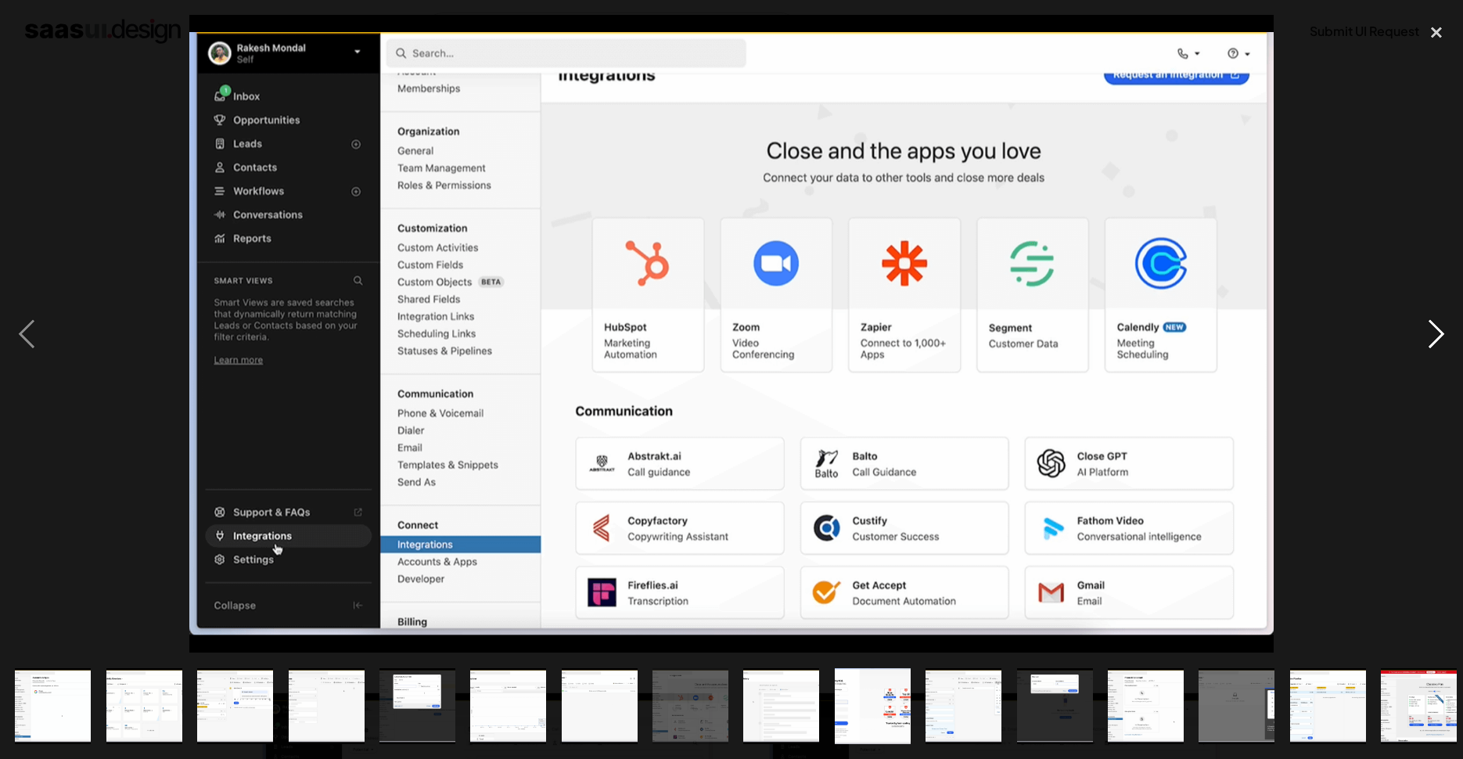
click at [1438, 329] on div "next image" at bounding box center [1436, 334] width 53 height 638
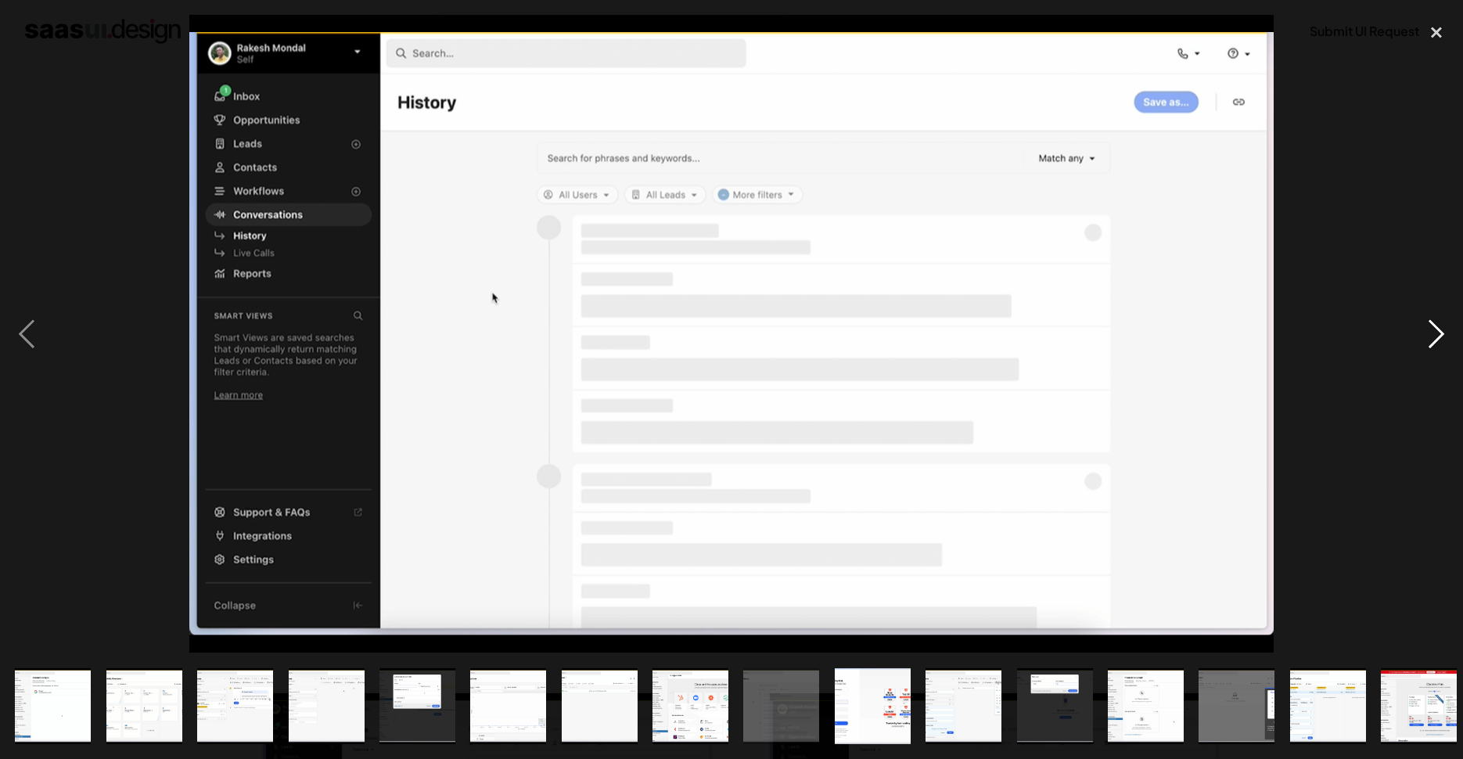
click at [1438, 329] on div "next image" at bounding box center [1436, 334] width 53 height 638
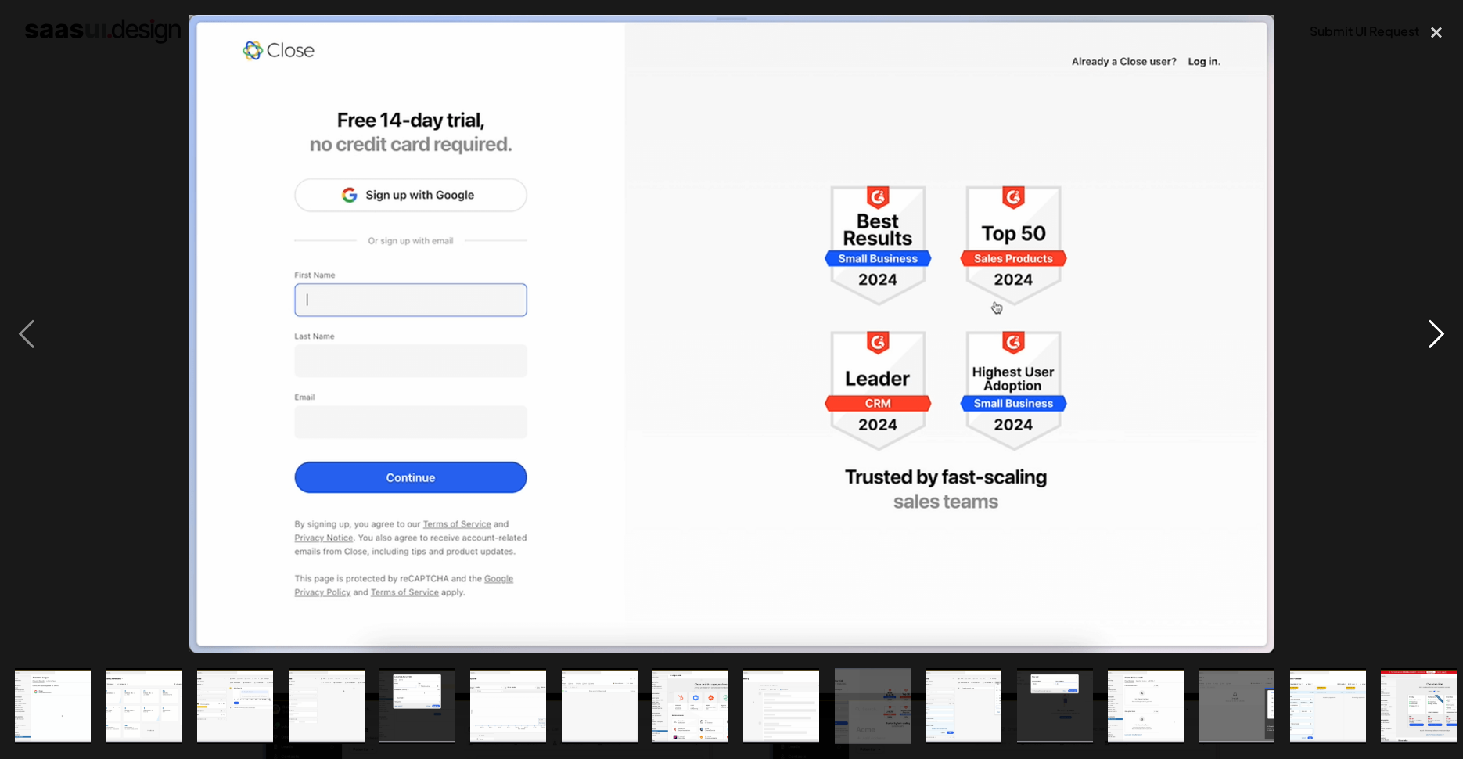
click at [1438, 329] on div "next image" at bounding box center [1436, 334] width 53 height 638
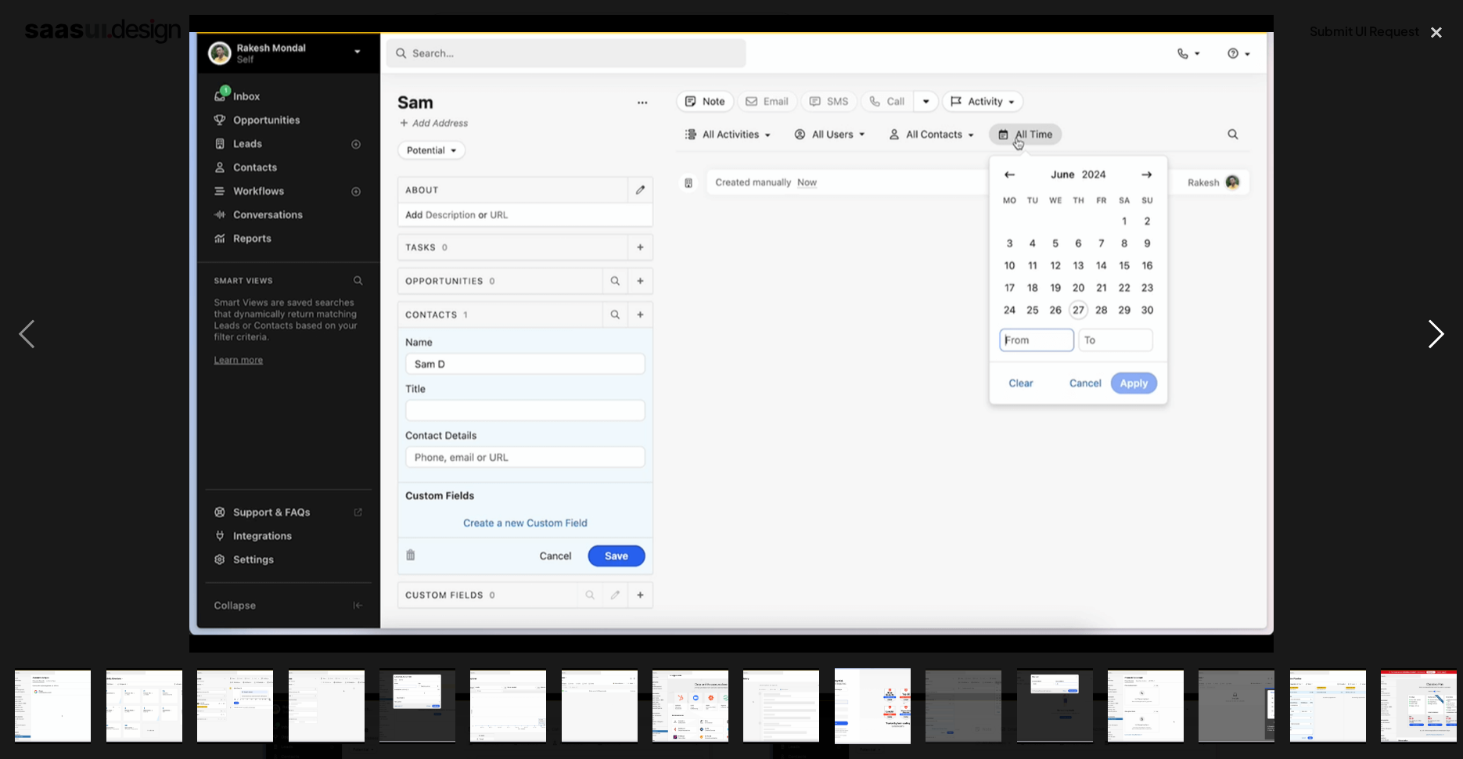
click at [1438, 329] on div "next image" at bounding box center [1436, 334] width 53 height 638
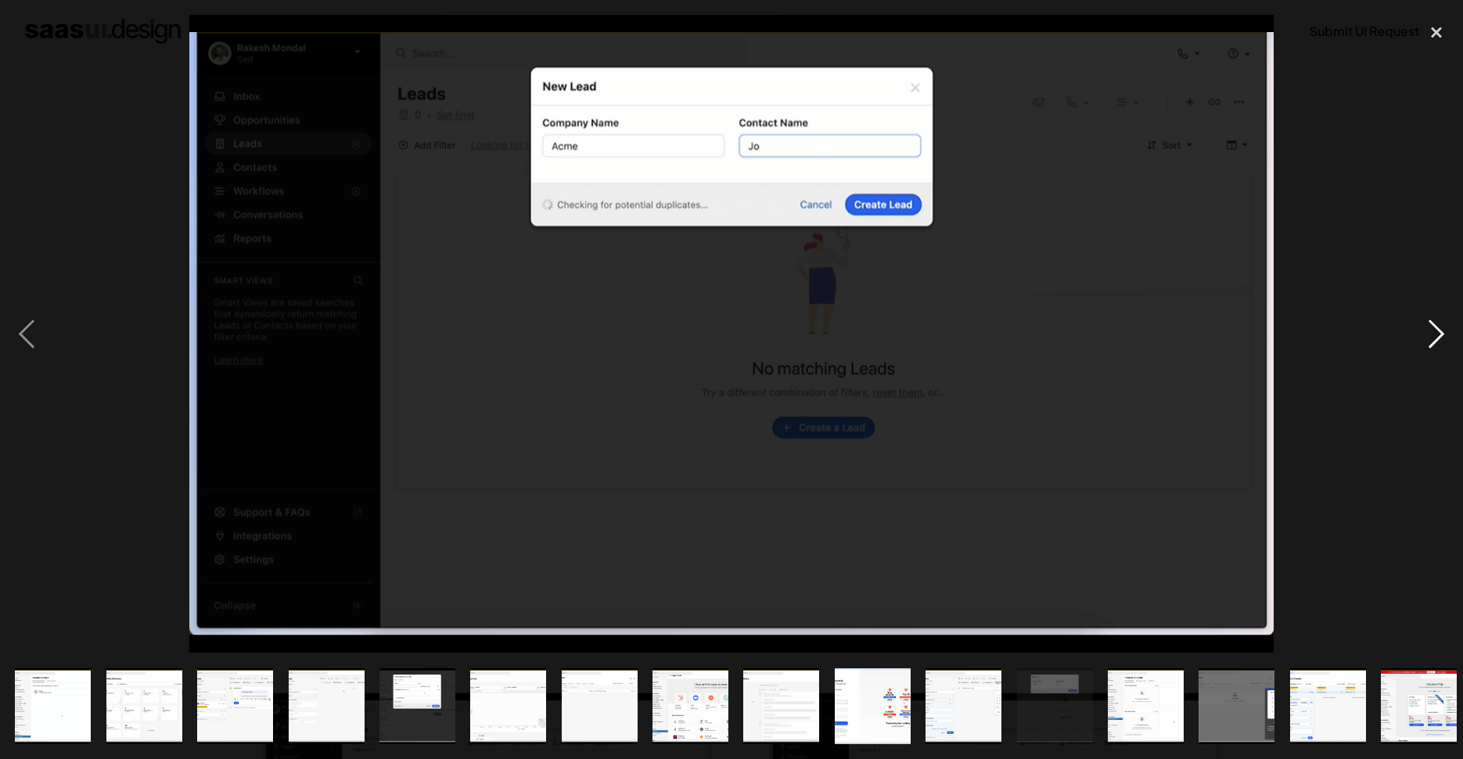
click at [1438, 329] on div "next image" at bounding box center [1436, 334] width 53 height 638
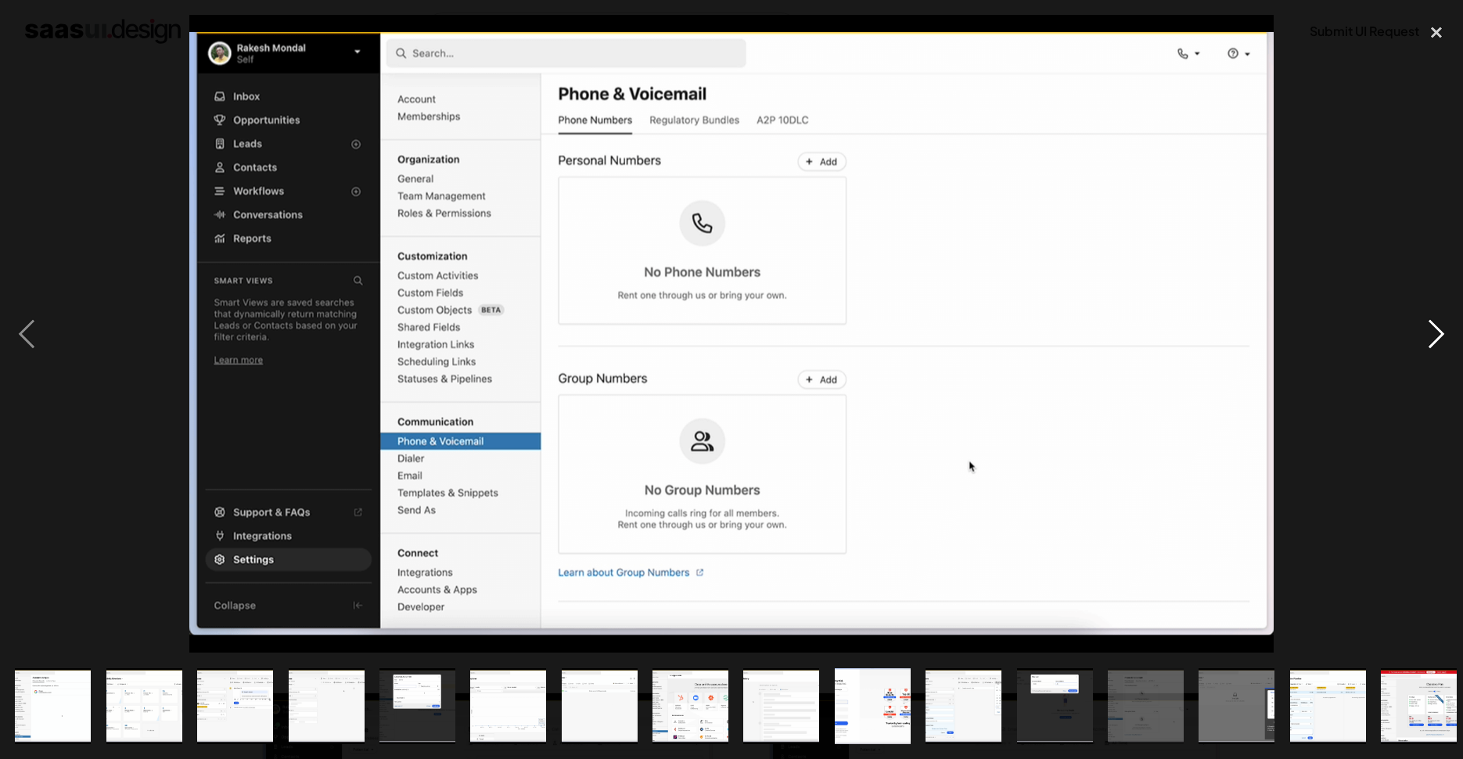
click at [1438, 329] on div "next image" at bounding box center [1436, 334] width 53 height 638
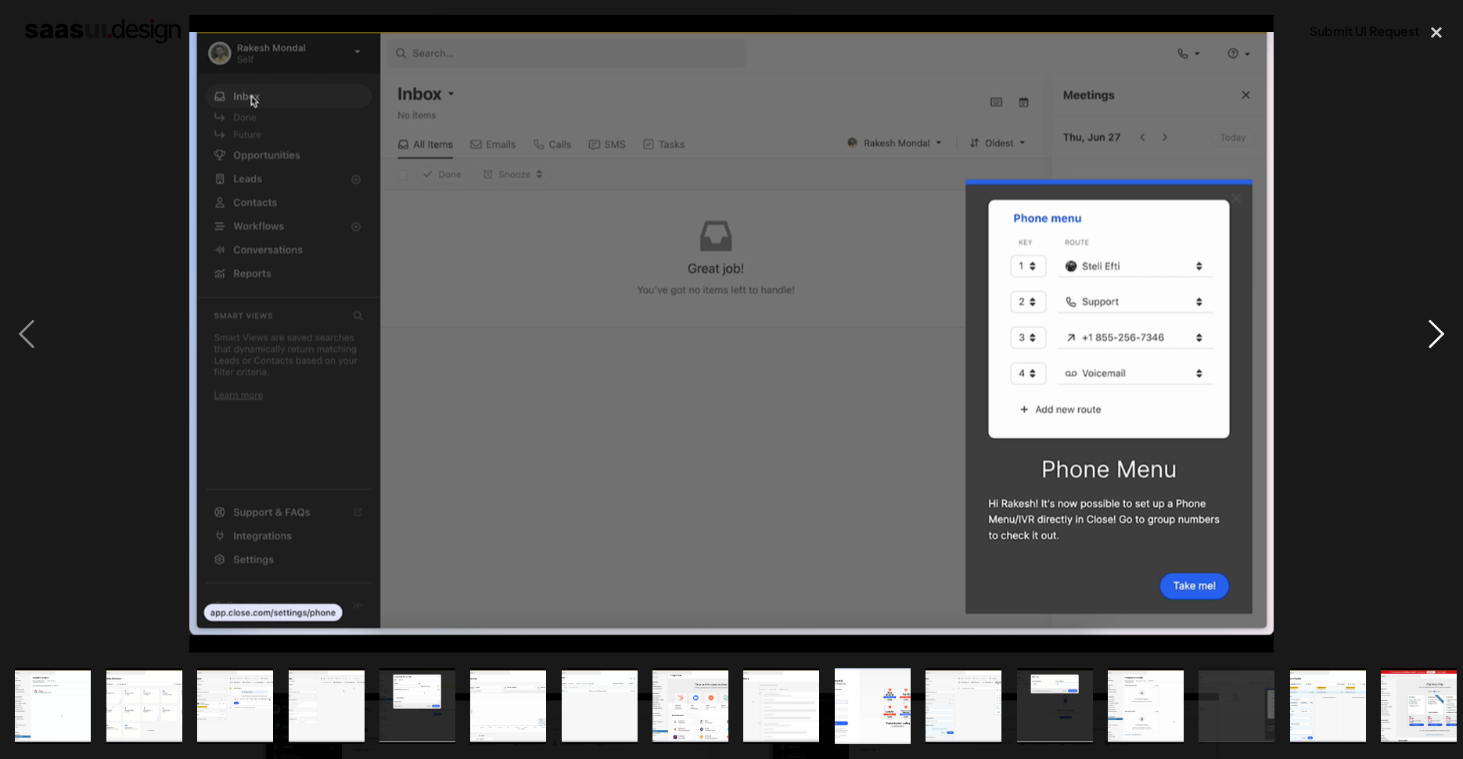
click at [1438, 329] on div "next image" at bounding box center [1436, 334] width 53 height 638
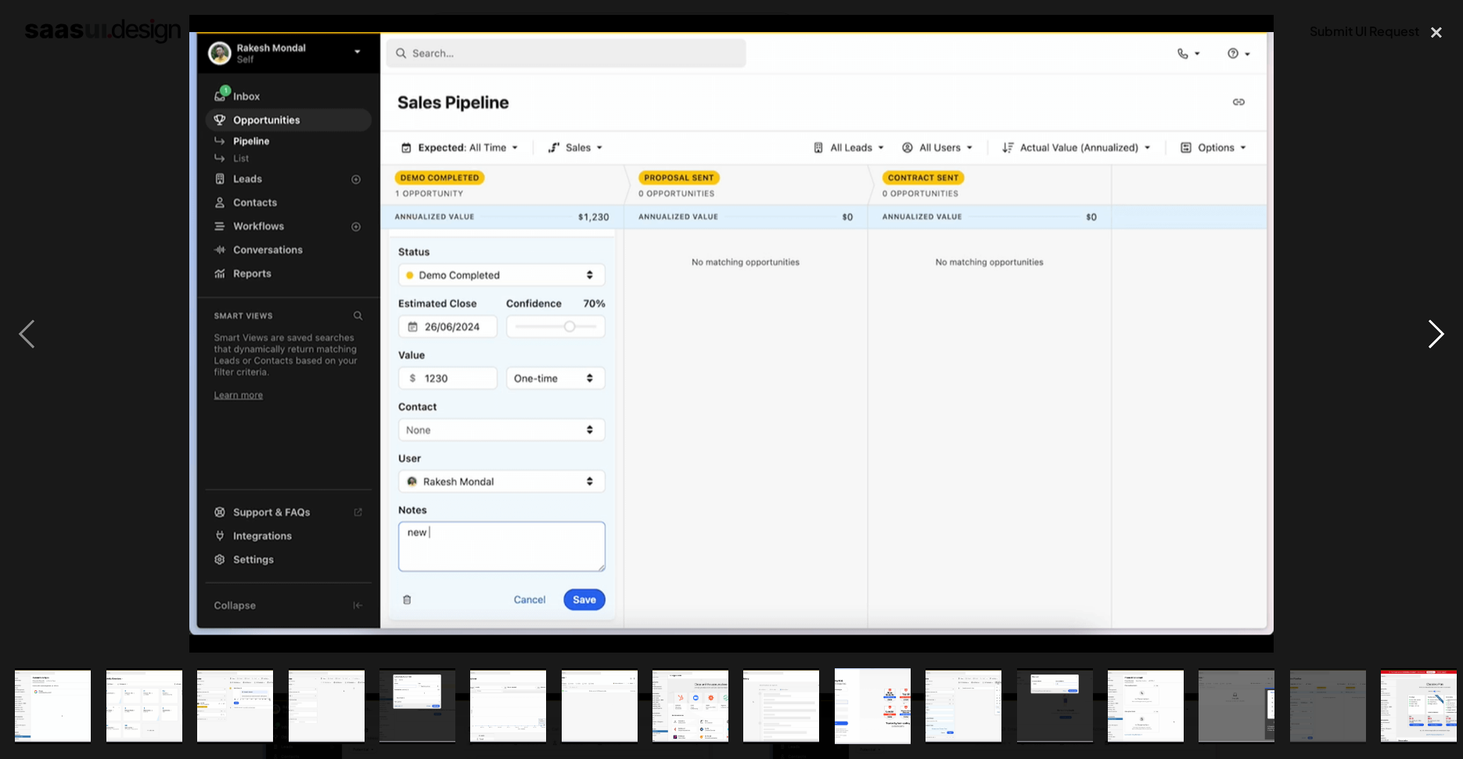
click at [1438, 329] on div "next image" at bounding box center [1436, 334] width 53 height 638
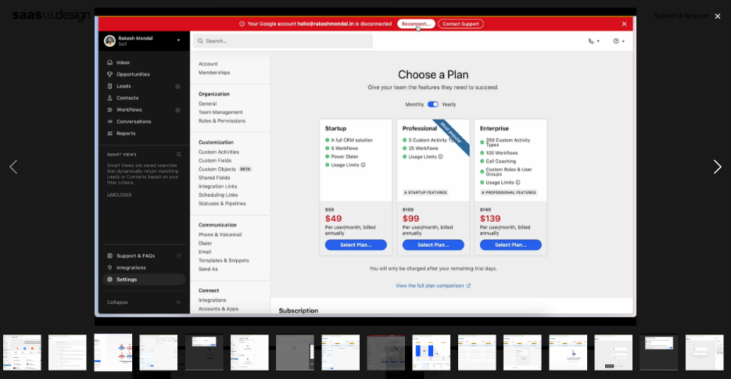
scroll to position [0, 647]
